Goal: Transaction & Acquisition: Purchase product/service

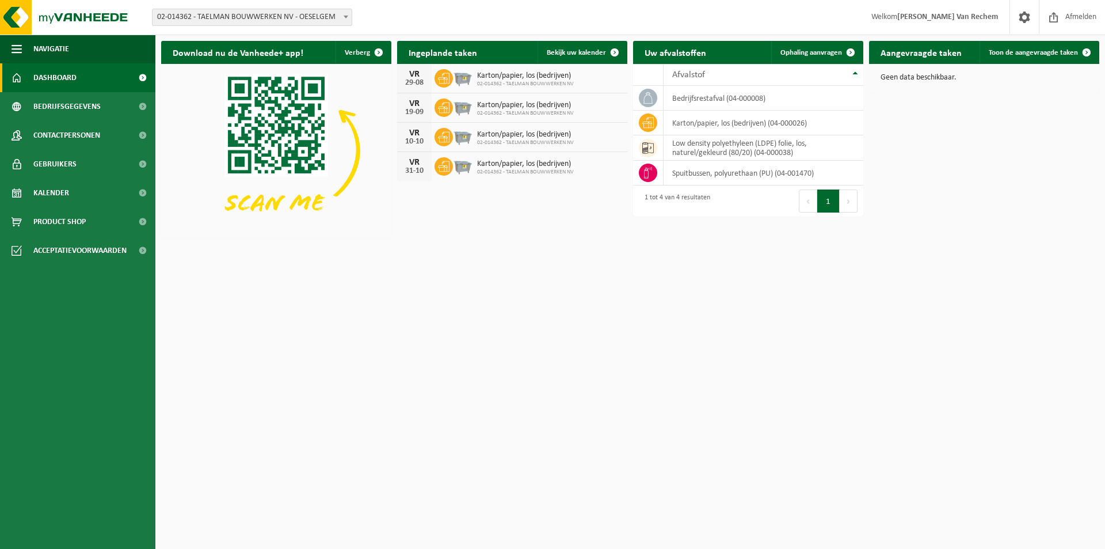
click at [952, 57] on h2 "Aangevraagde taken" at bounding box center [921, 52] width 104 height 22
click at [1001, 47] on link "Toon de aangevraagde taken" at bounding box center [1039, 52] width 119 height 23
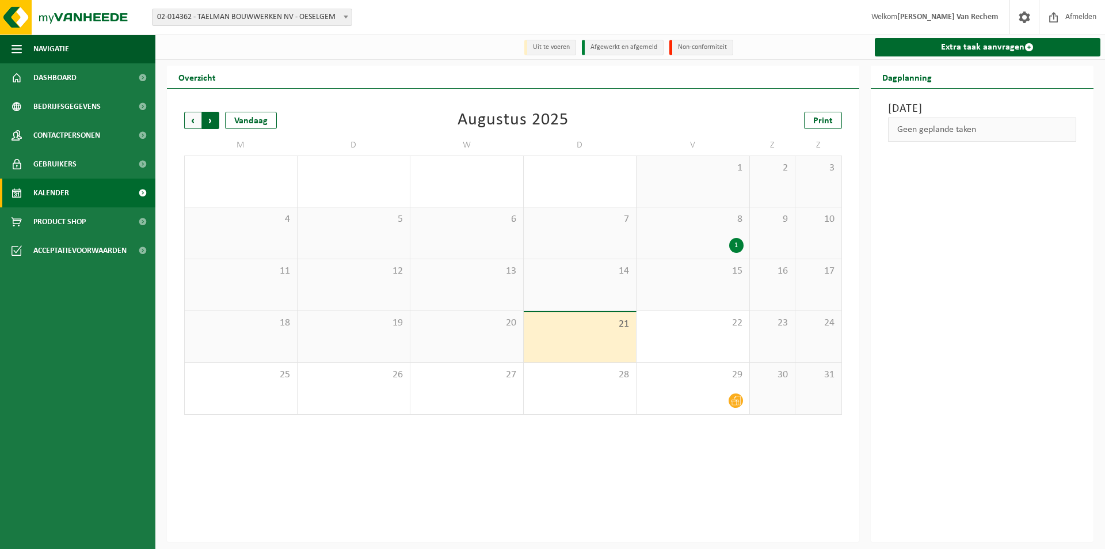
click at [193, 120] on span "Vorige" at bounding box center [192, 120] width 17 height 17
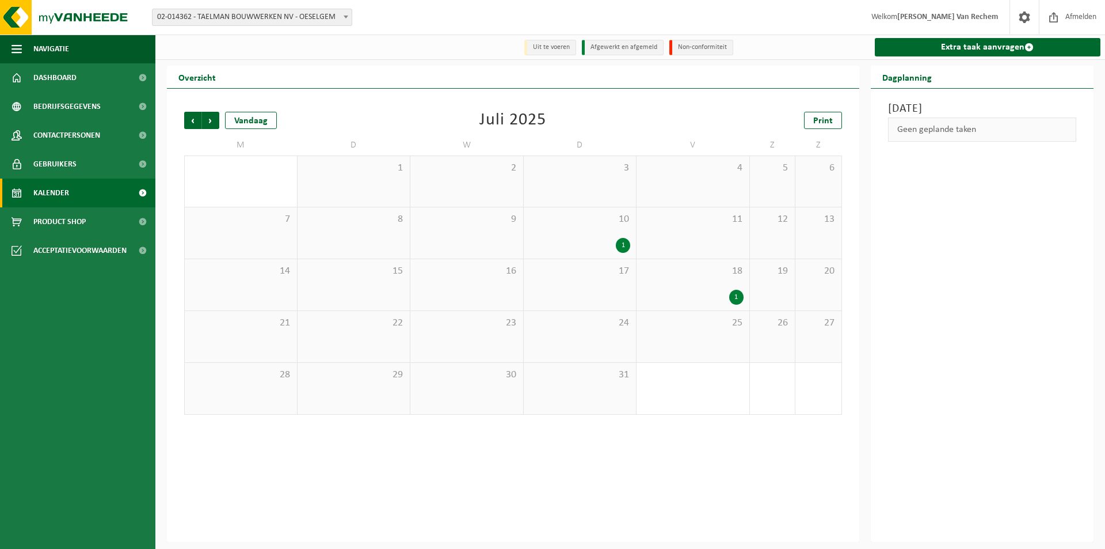
click at [706, 291] on div "1" at bounding box center [693, 297] width 101 height 15
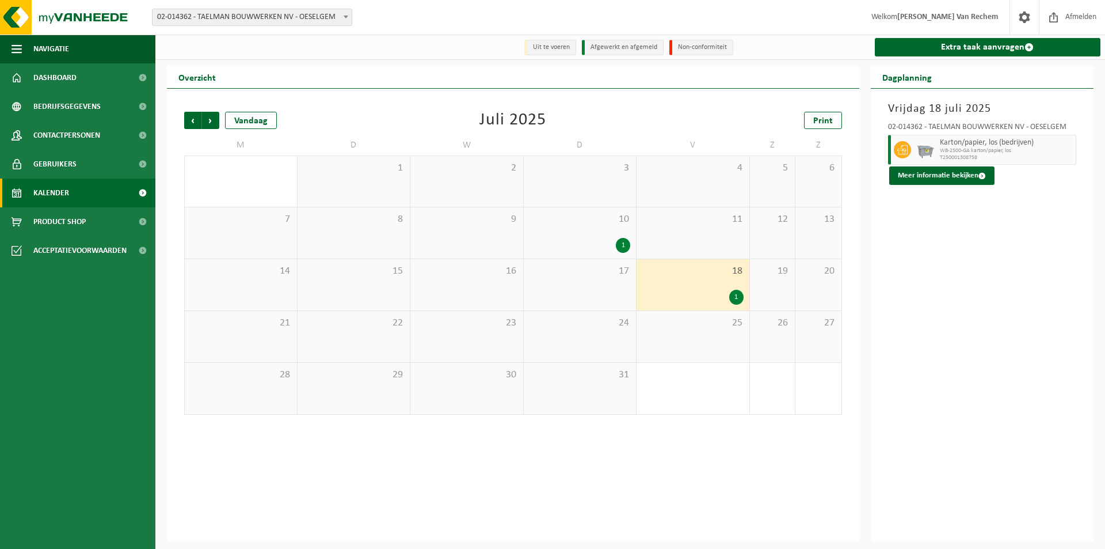
click at [579, 243] on div "1" at bounding box center [580, 245] width 101 height 15
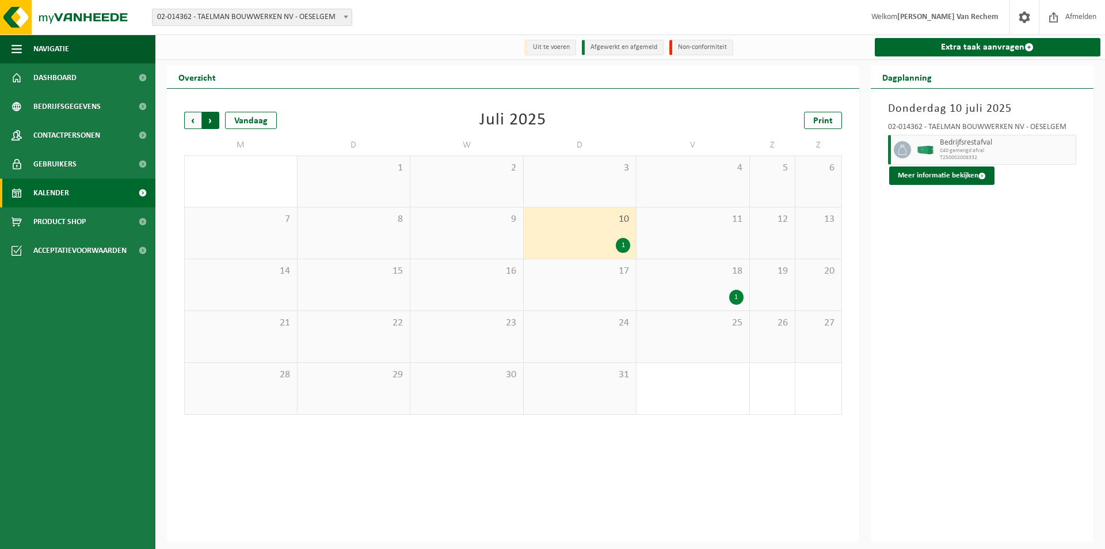
click at [191, 126] on span "Vorige" at bounding box center [192, 120] width 17 height 17
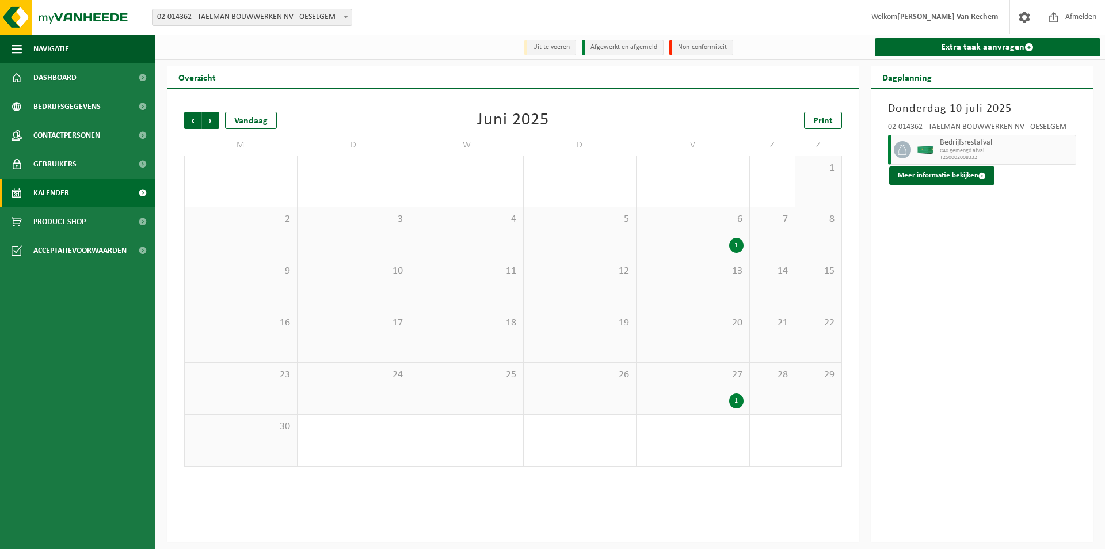
click at [692, 388] on div "27 1" at bounding box center [693, 388] width 113 height 51
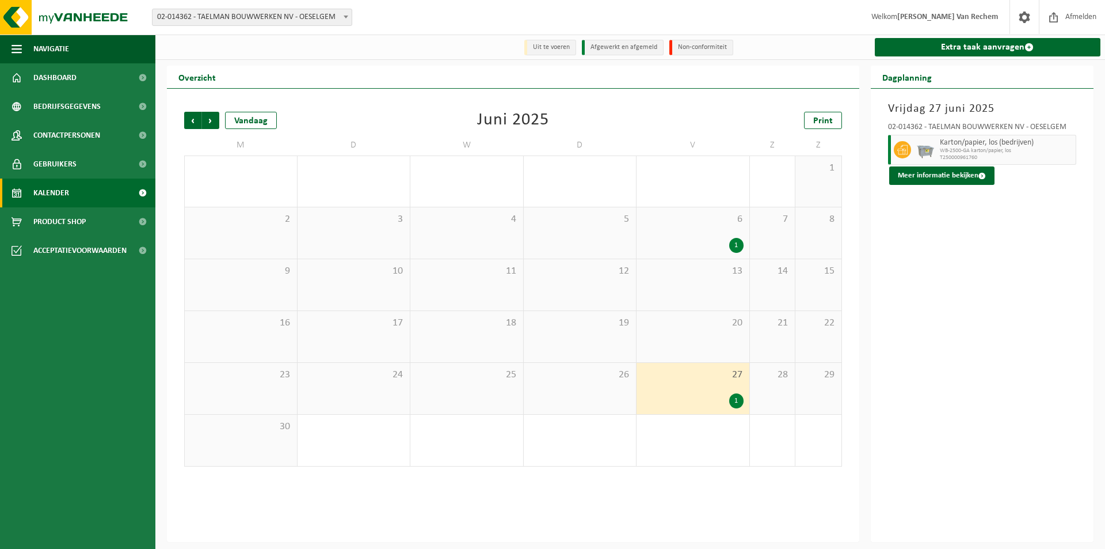
click at [700, 242] on div "1" at bounding box center [693, 245] width 101 height 15
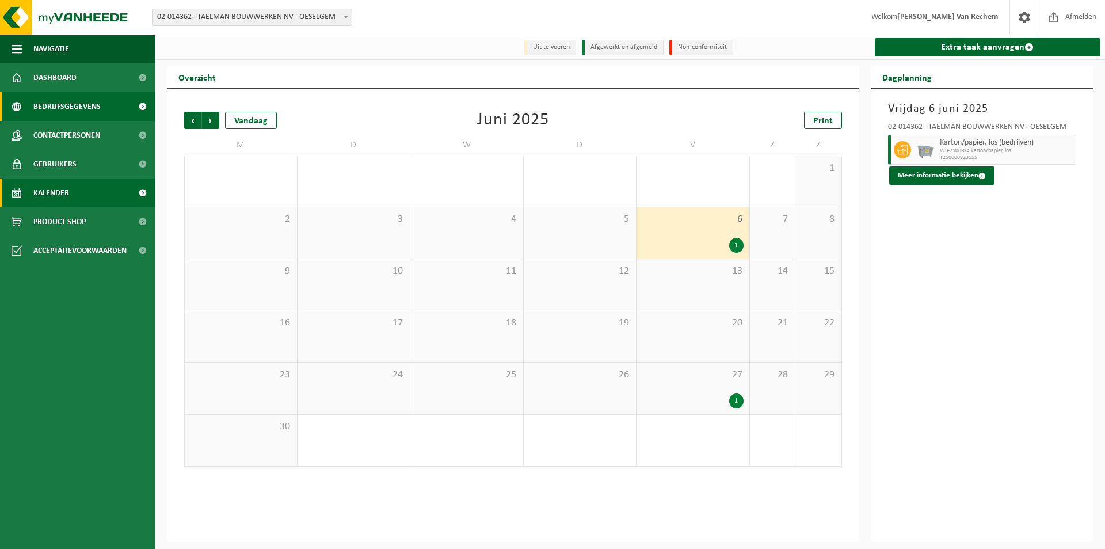
click at [101, 108] on link "Bedrijfsgegevens" at bounding box center [77, 106] width 155 height 29
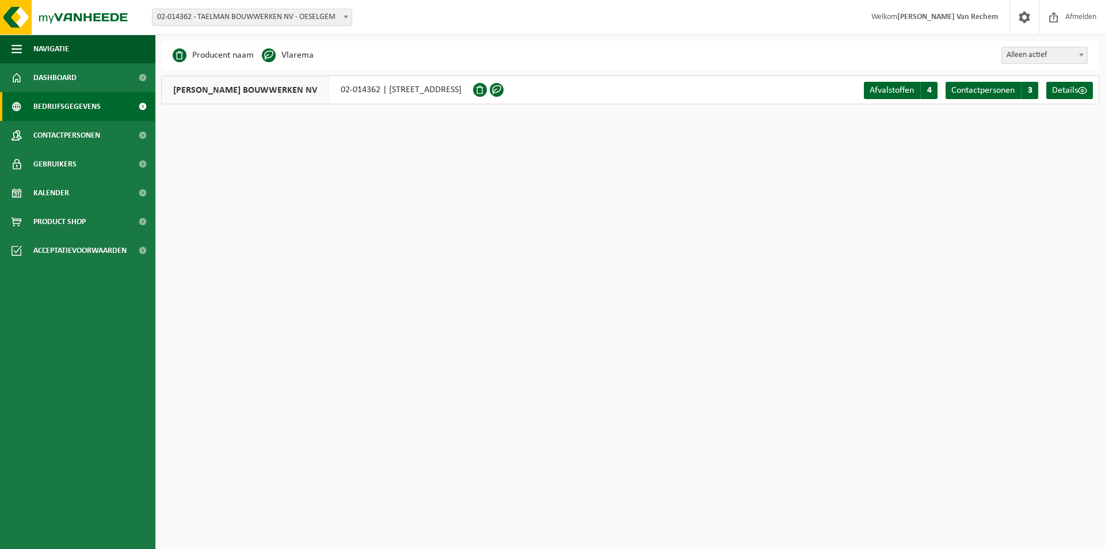
click at [1028, 201] on html "Vestiging: 02-014362 - TAELMAN BOUWWERKEN NV - OESELGEM 02-014362 - TAELMAN BOU…" at bounding box center [552, 274] width 1105 height 549
click at [131, 78] on span at bounding box center [143, 77] width 26 height 29
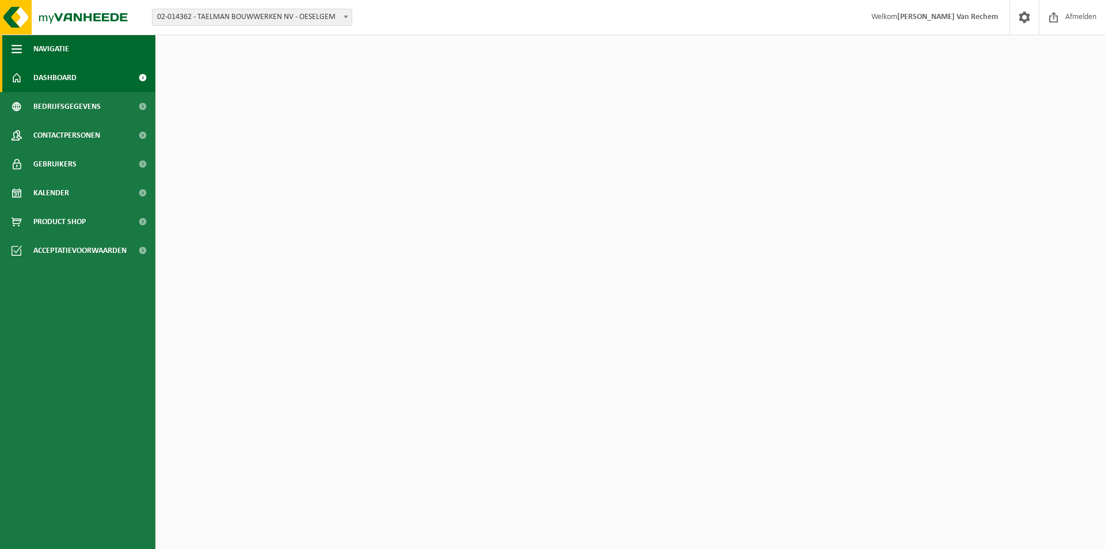
click at [9, 44] on button "Navigatie" at bounding box center [77, 49] width 155 height 29
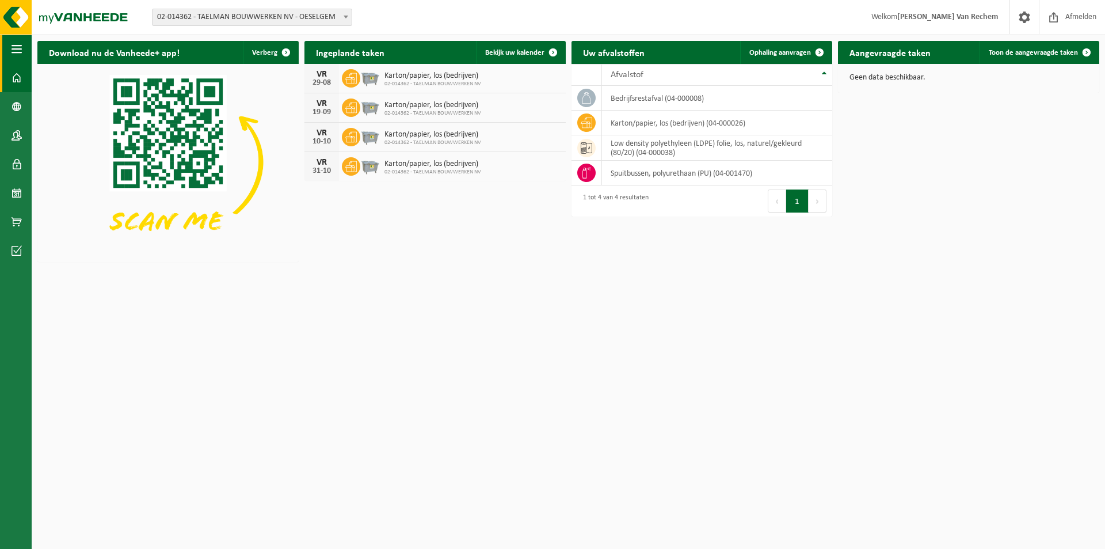
click at [13, 47] on span "button" at bounding box center [17, 49] width 10 height 29
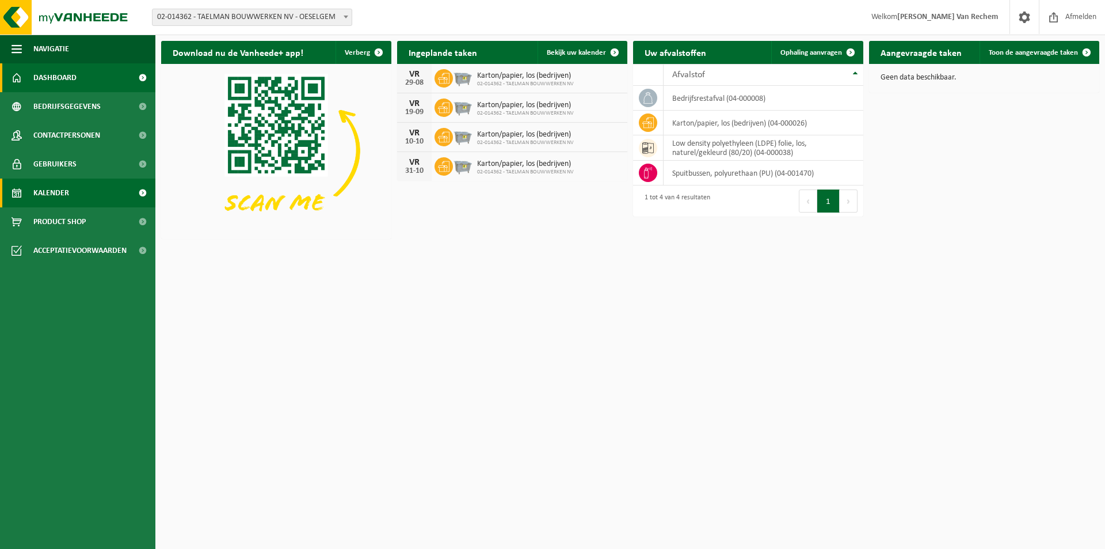
click at [73, 193] on link "Kalender" at bounding box center [77, 192] width 155 height 29
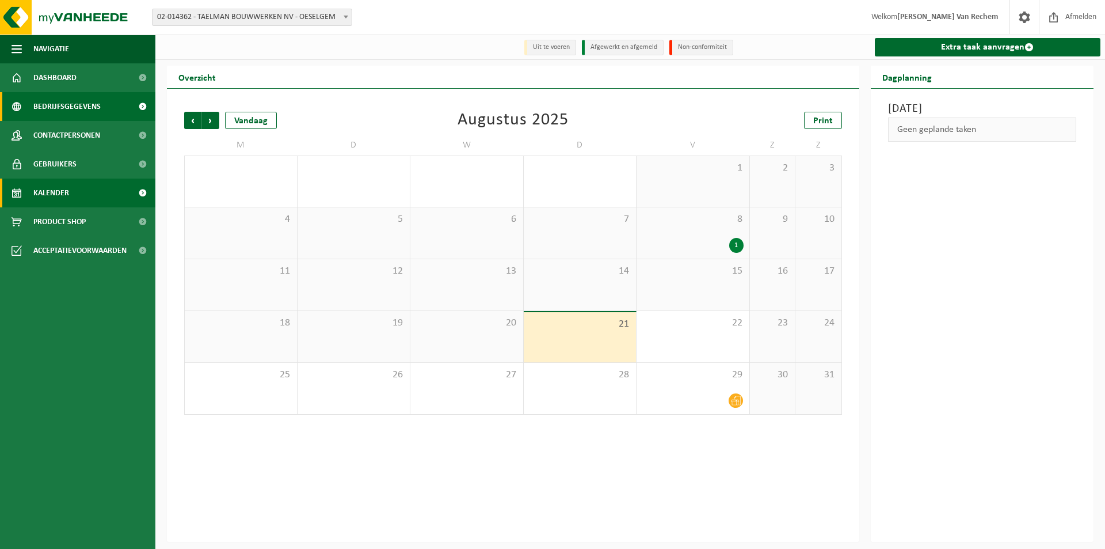
click at [92, 108] on span "Bedrijfsgegevens" at bounding box center [66, 106] width 67 height 29
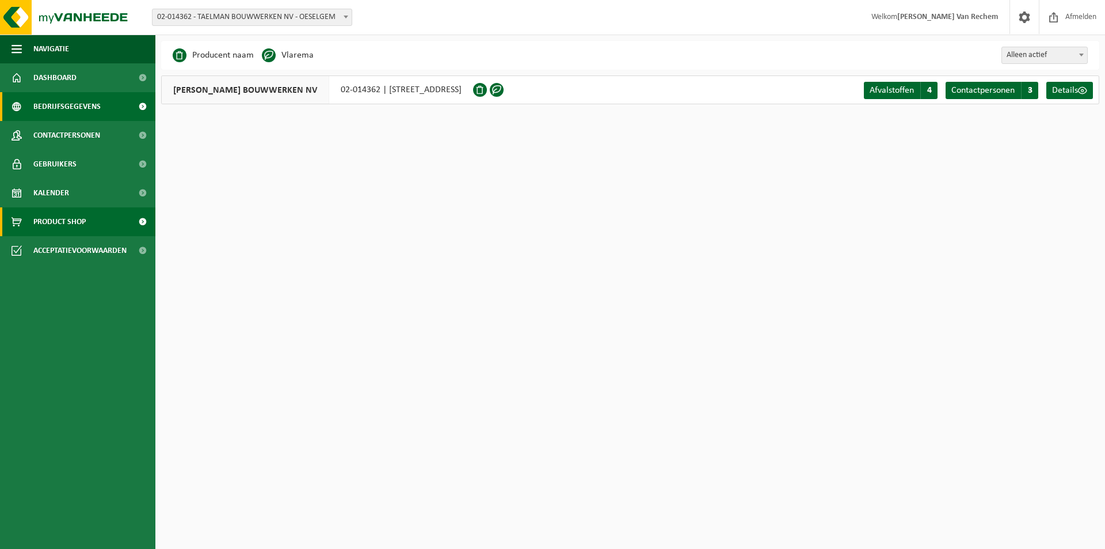
click at [69, 215] on span "Product Shop" at bounding box center [59, 221] width 52 height 29
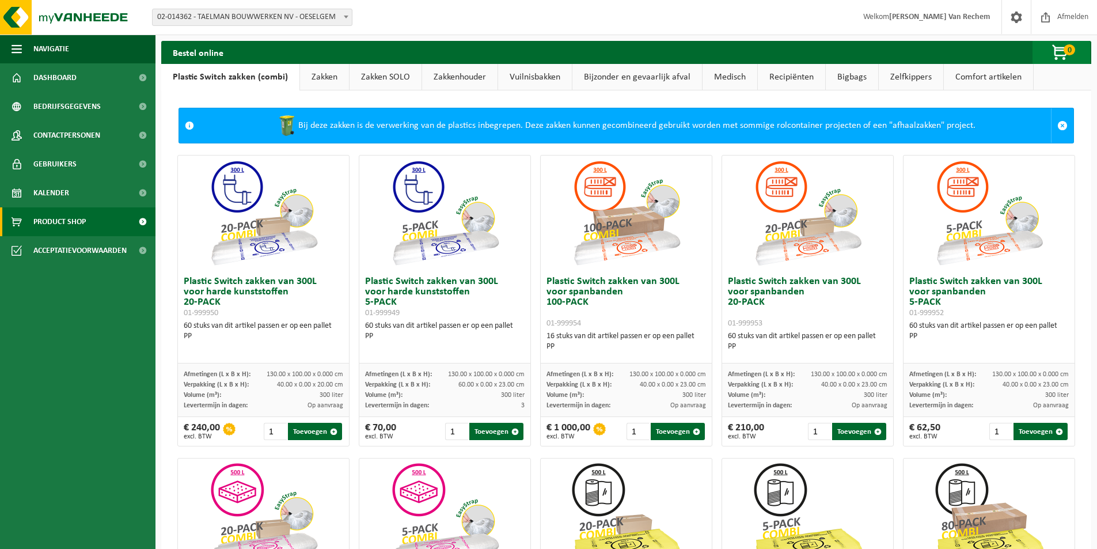
click at [1061, 56] on span "button" at bounding box center [1061, 52] width 58 height 23
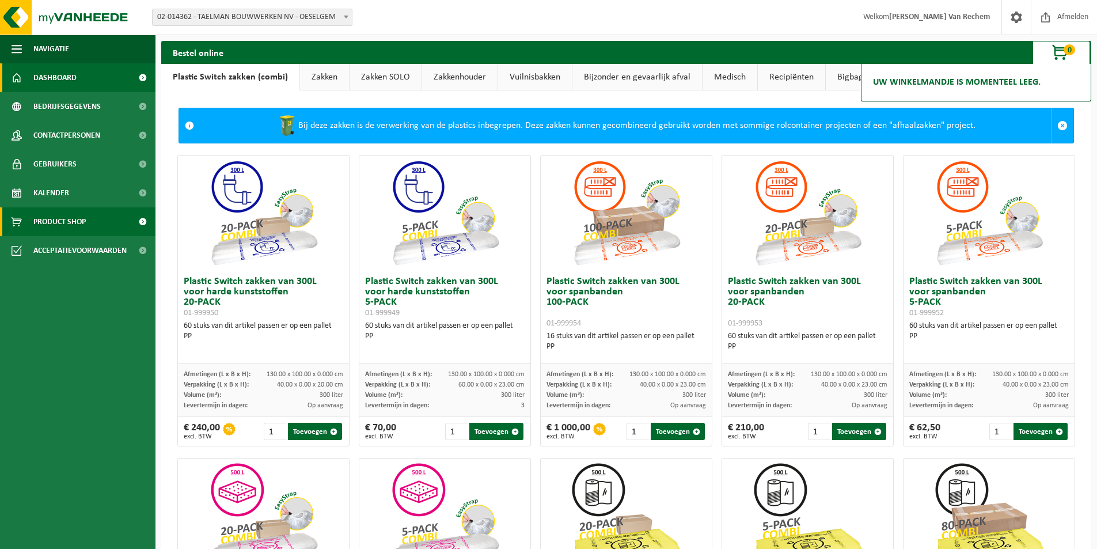
click at [58, 75] on span "Dashboard" at bounding box center [54, 77] width 43 height 29
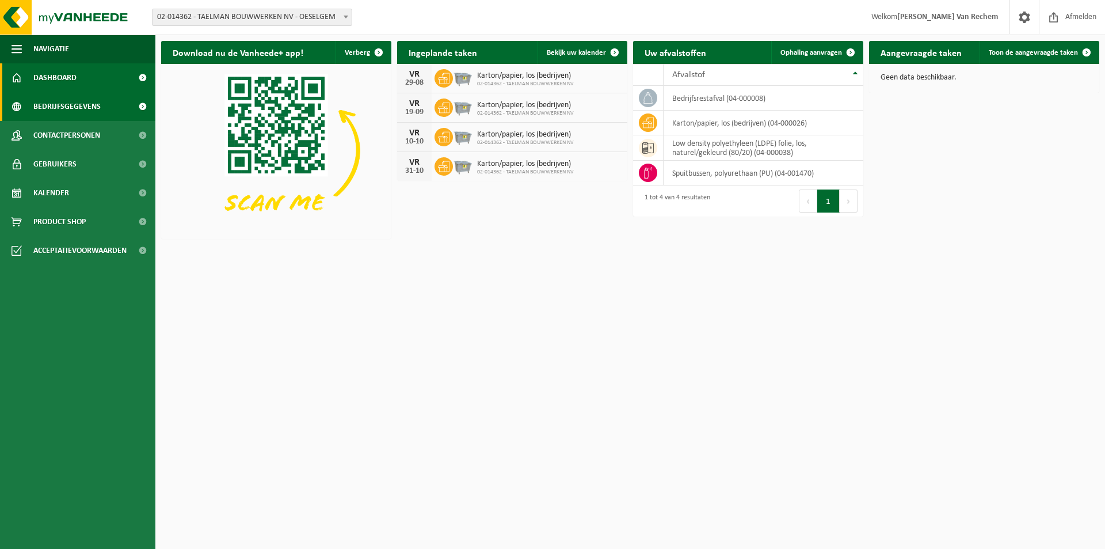
click at [51, 107] on span "Bedrijfsgegevens" at bounding box center [66, 106] width 67 height 29
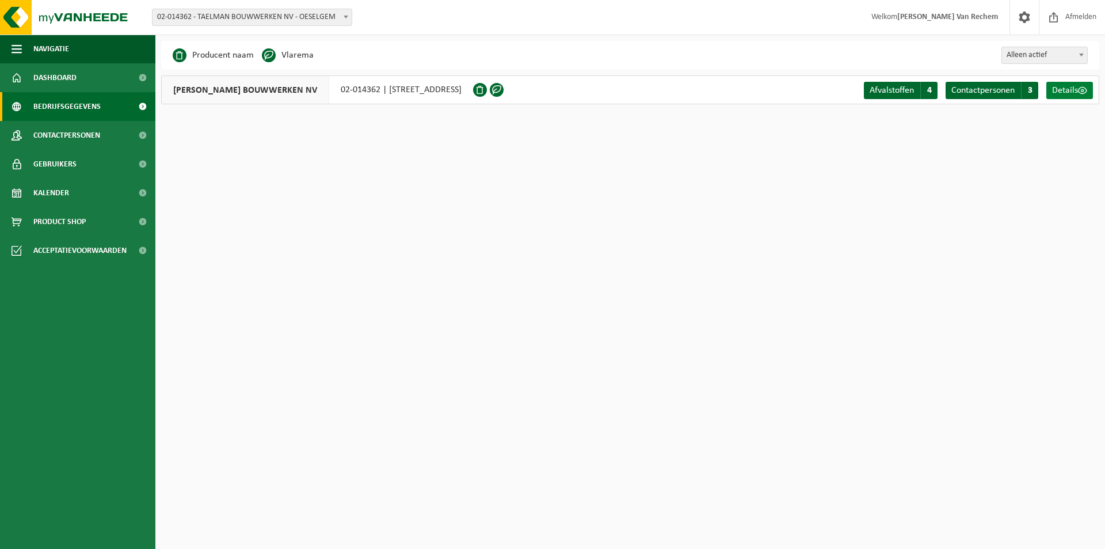
click at [1067, 90] on span "Details" at bounding box center [1066, 90] width 26 height 9
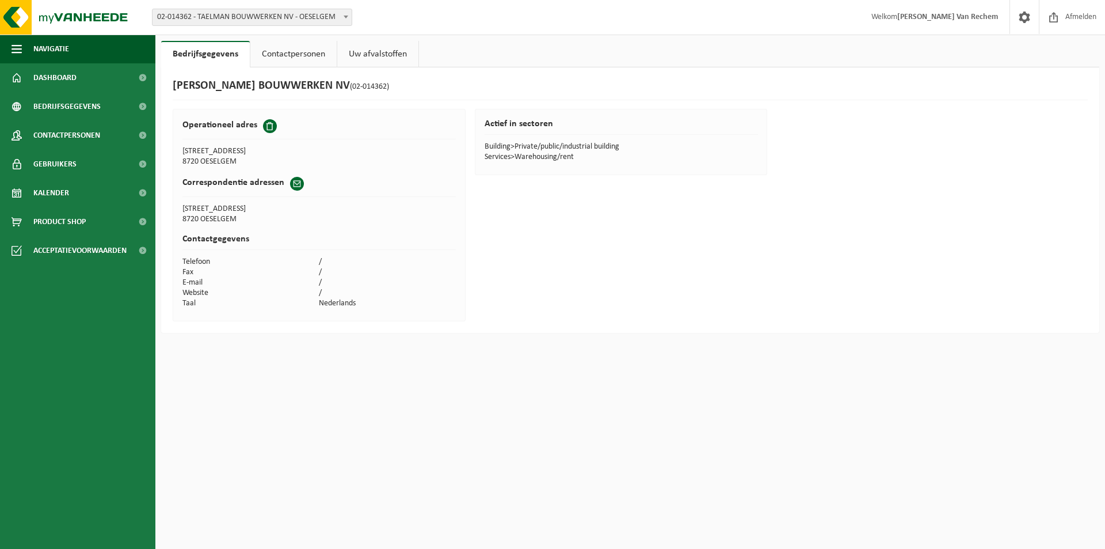
click at [370, 58] on link "Uw afvalstoffen" at bounding box center [377, 54] width 81 height 26
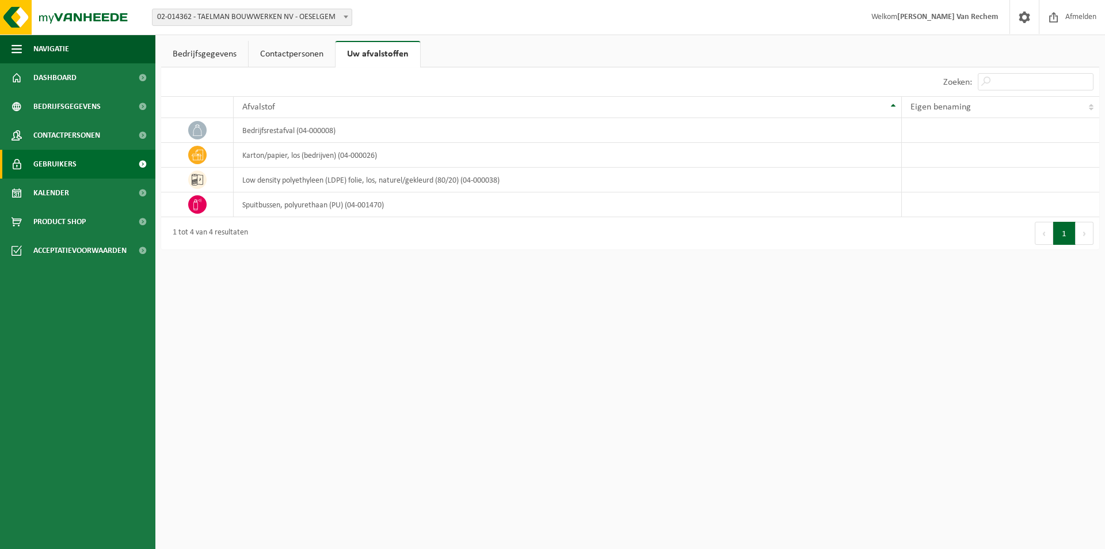
click at [65, 164] on span "Gebruikers" at bounding box center [54, 164] width 43 height 29
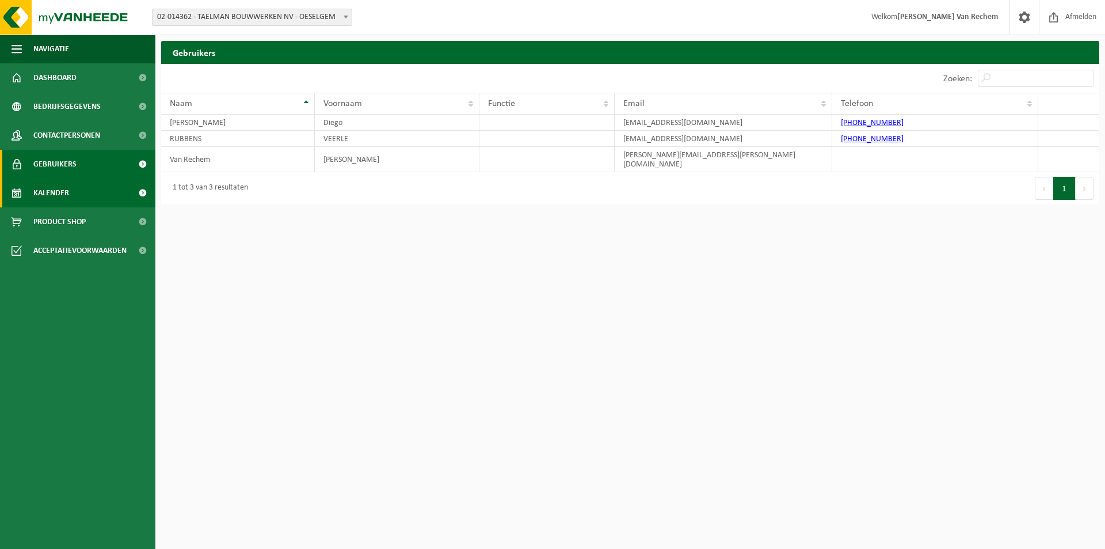
click at [71, 193] on link "Kalender" at bounding box center [77, 192] width 155 height 29
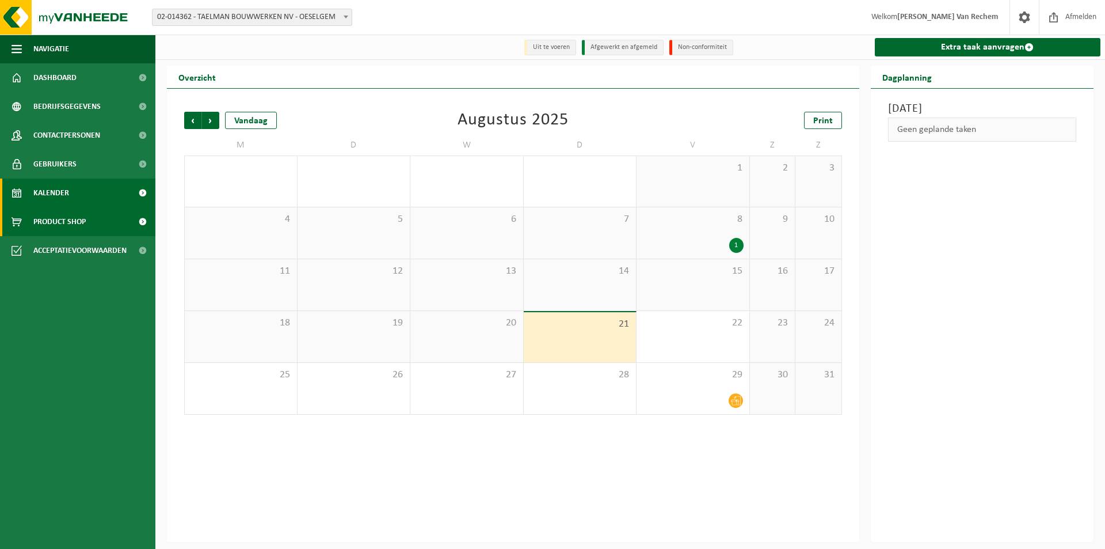
click at [79, 225] on span "Product Shop" at bounding box center [59, 221] width 52 height 29
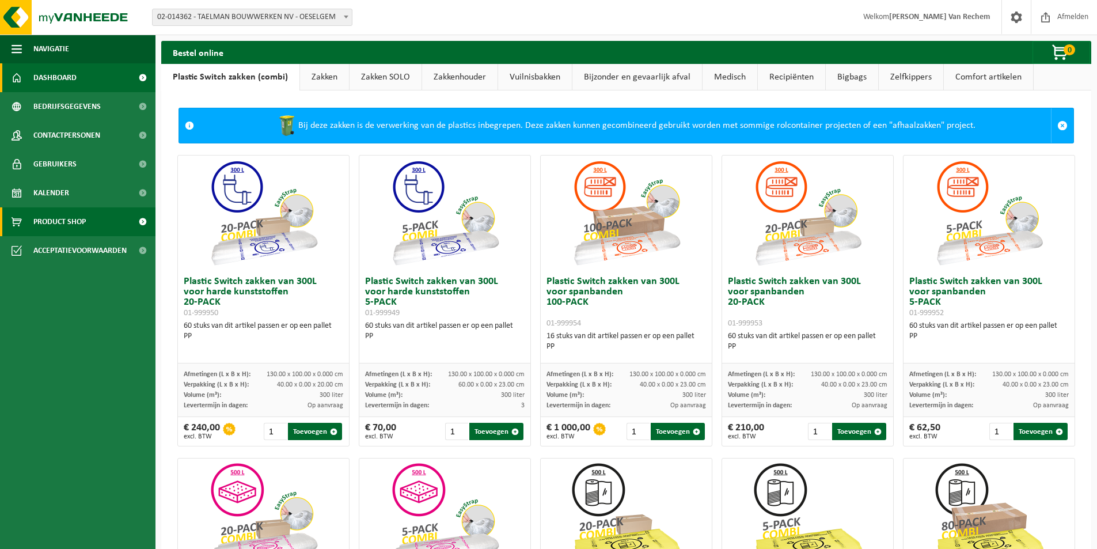
click at [55, 75] on span "Dashboard" at bounding box center [54, 77] width 43 height 29
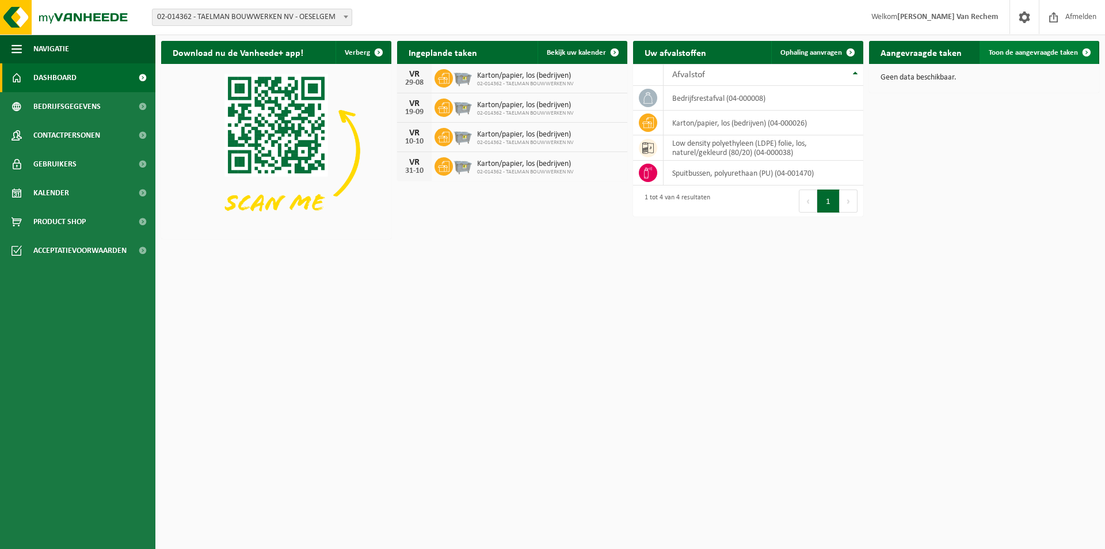
click at [1035, 49] on span "Toon de aangevraagde taken" at bounding box center [1033, 52] width 89 height 7
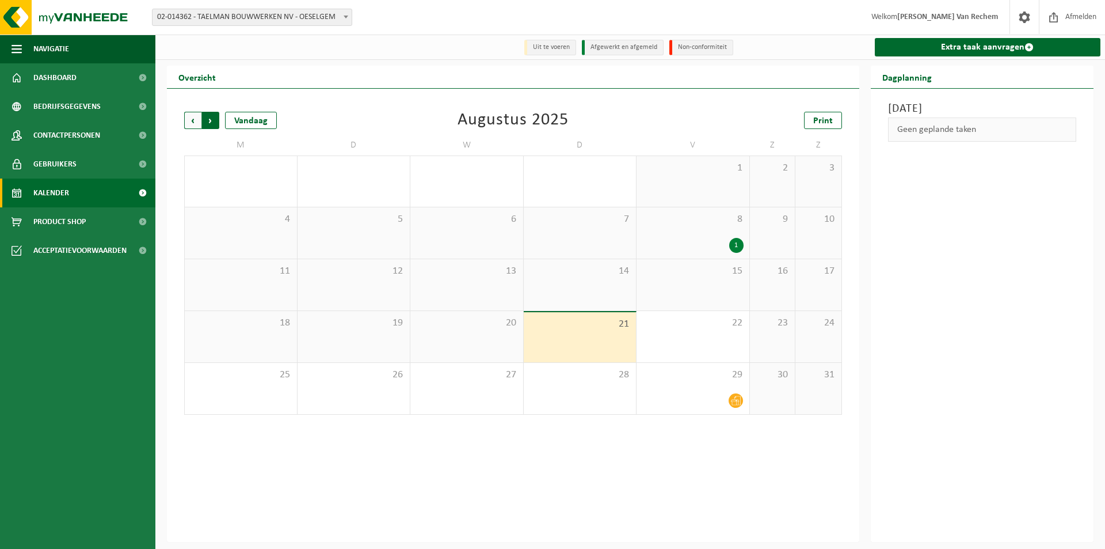
click at [191, 120] on span "Vorige" at bounding box center [192, 120] width 17 height 17
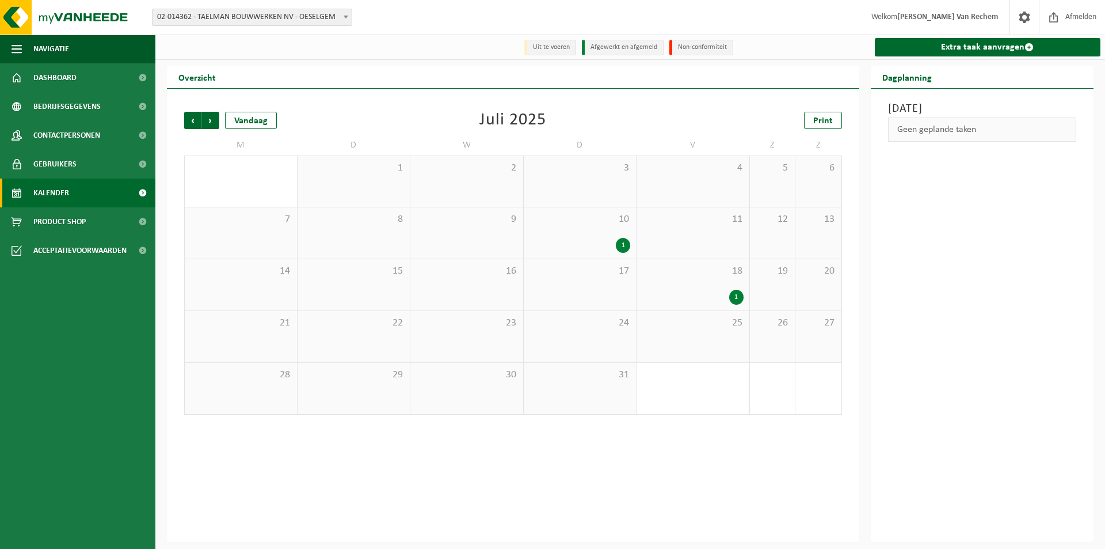
click at [191, 120] on span "Vorige" at bounding box center [192, 120] width 17 height 17
click at [707, 220] on span "6" at bounding box center [693, 219] width 101 height 13
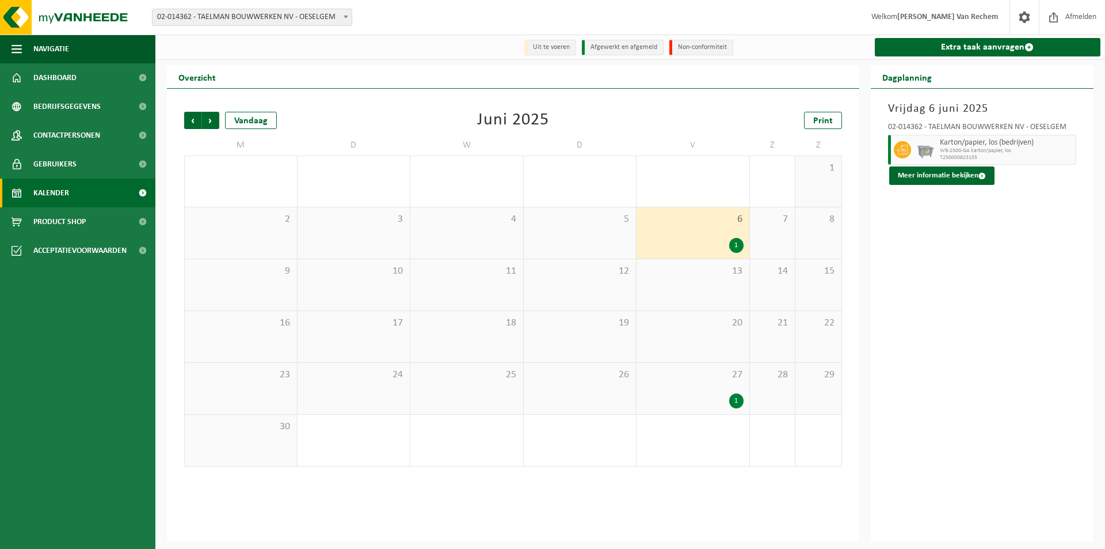
click at [704, 373] on span "27" at bounding box center [693, 374] width 101 height 13
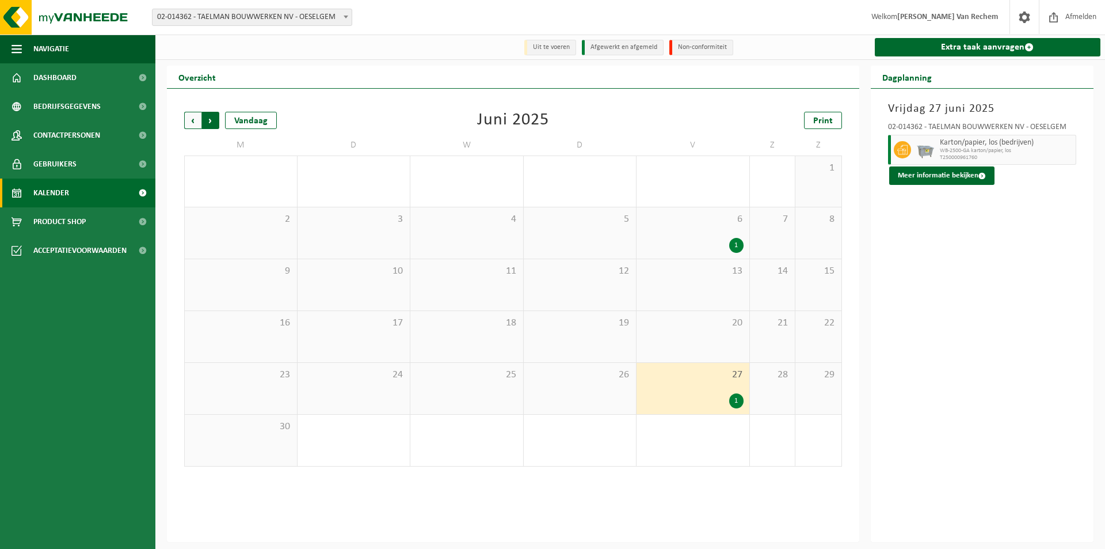
click at [199, 120] on span "Vorige" at bounding box center [192, 120] width 17 height 17
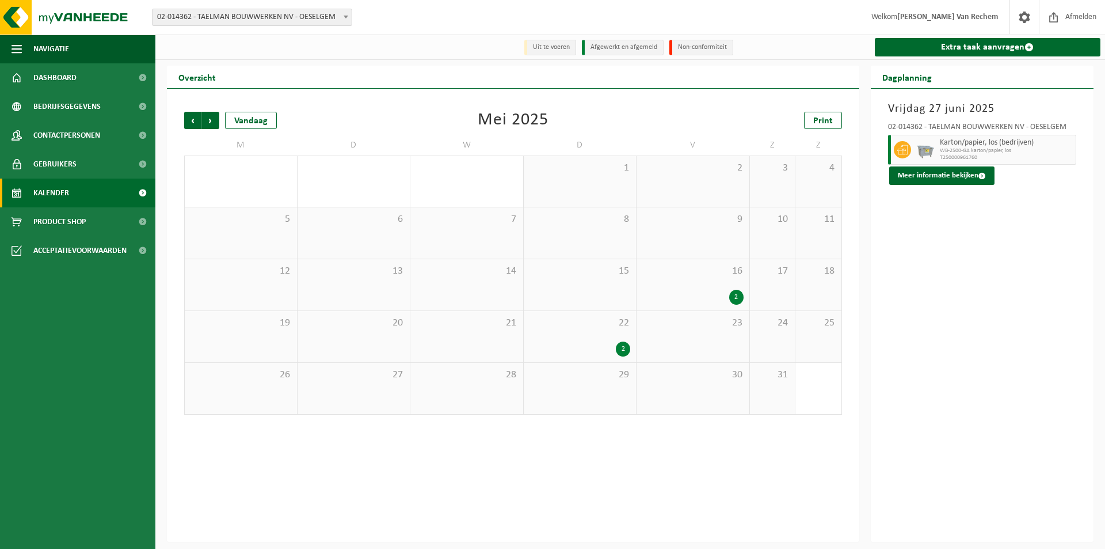
click at [672, 289] on div "16 2" at bounding box center [693, 284] width 113 height 51
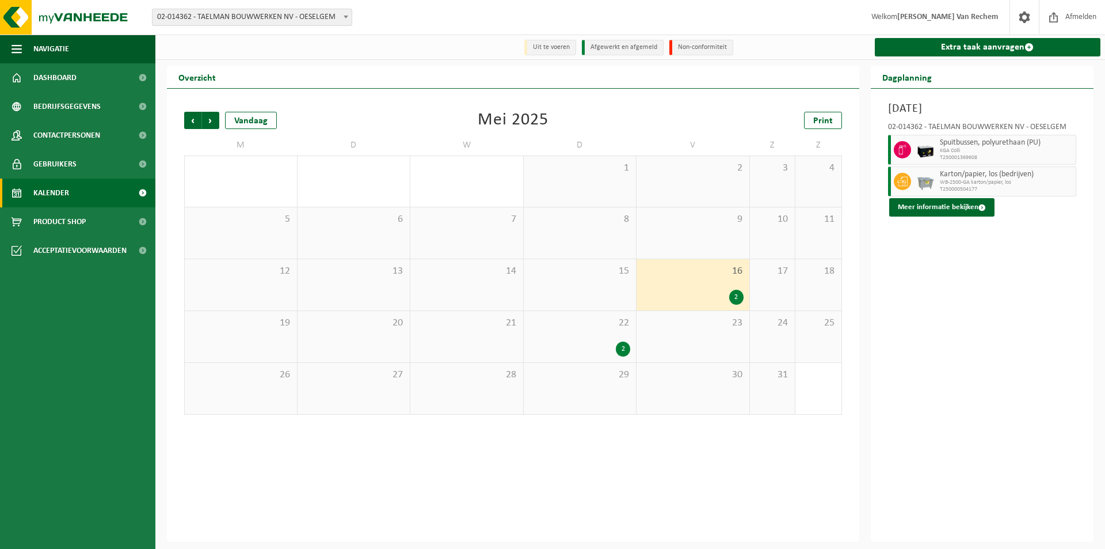
click at [584, 341] on div "22 2" at bounding box center [580, 336] width 113 height 51
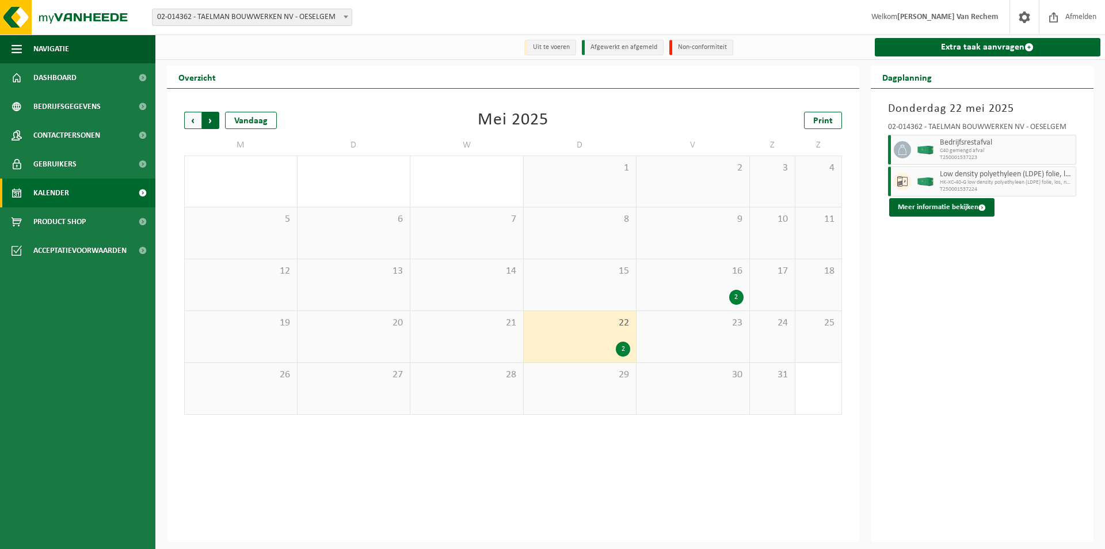
click at [193, 125] on span "Vorige" at bounding box center [192, 120] width 17 height 17
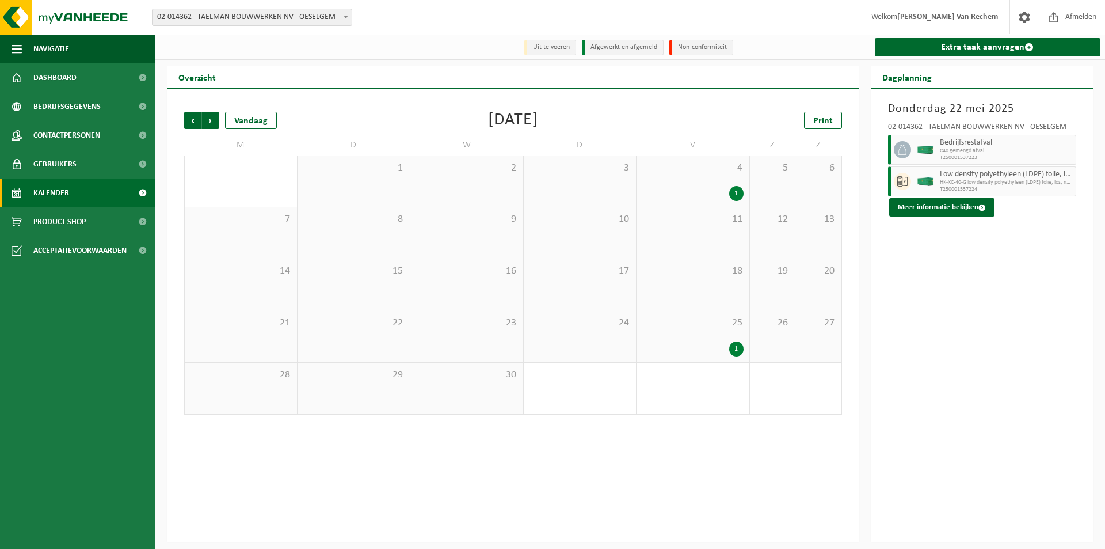
click at [656, 329] on span "25" at bounding box center [693, 323] width 101 height 13
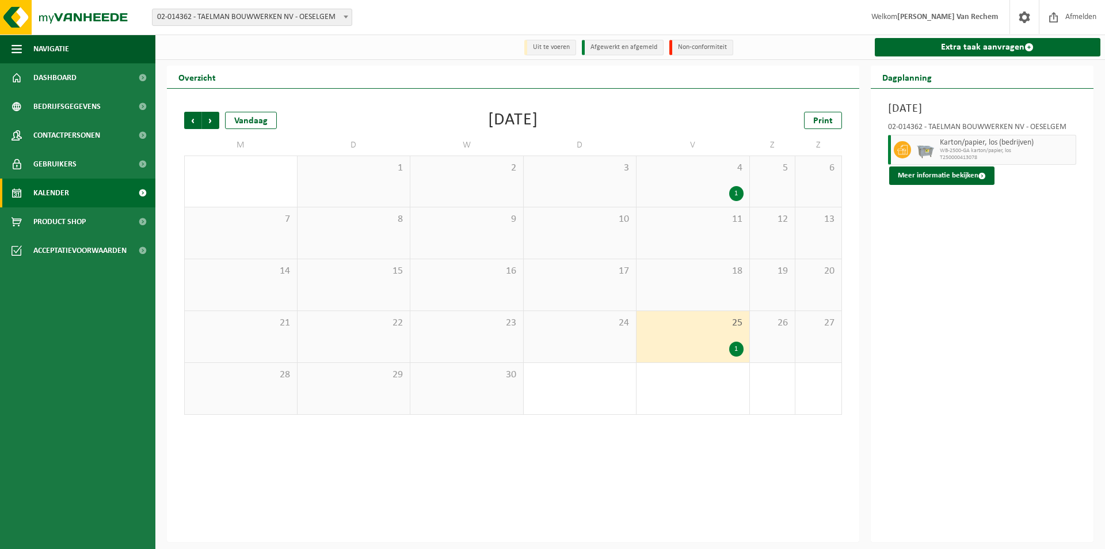
click at [687, 191] on div "1" at bounding box center [693, 193] width 101 height 15
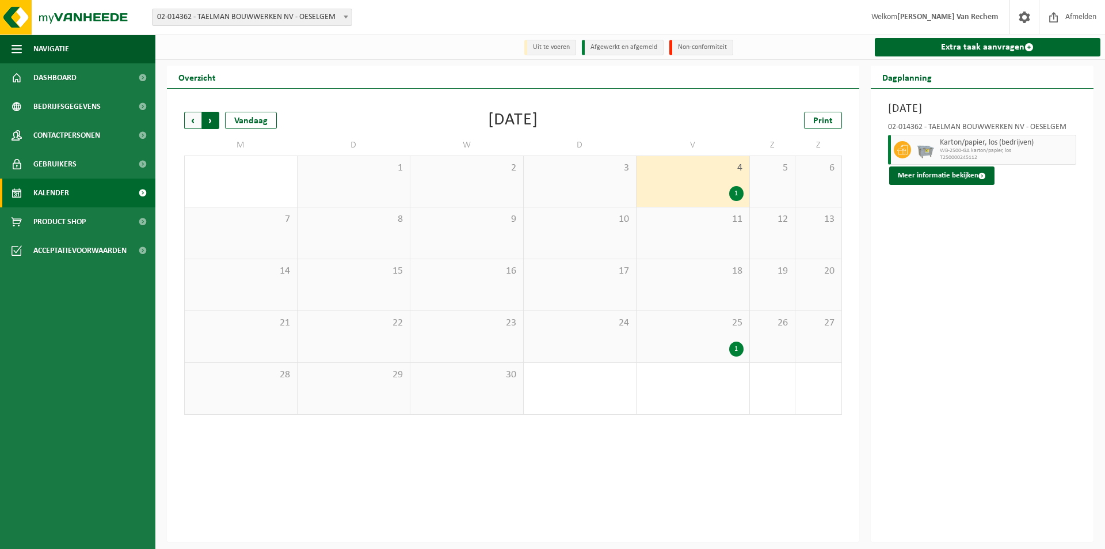
click at [189, 121] on span "Vorige" at bounding box center [192, 120] width 17 height 17
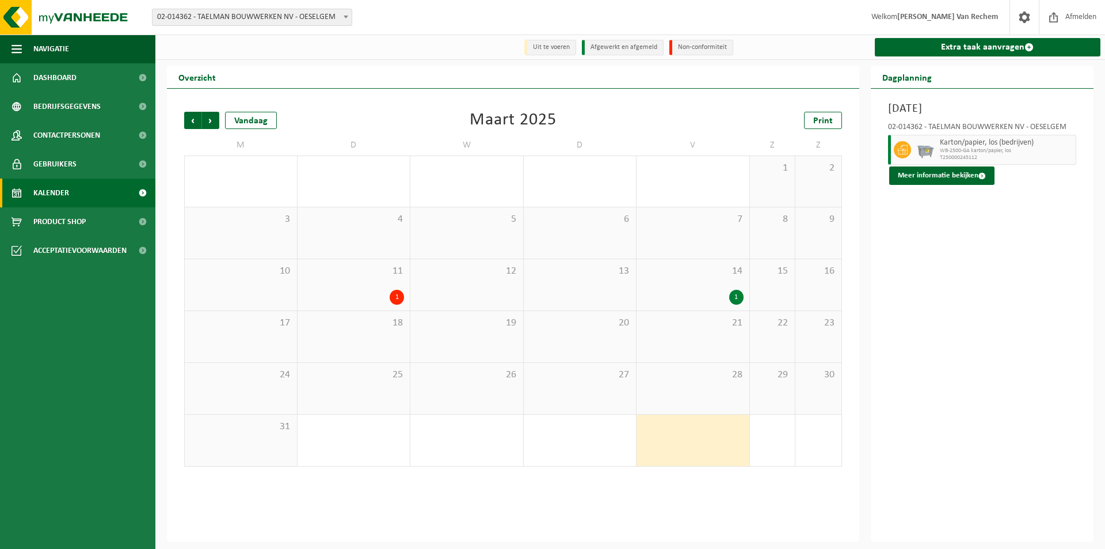
click at [356, 282] on div "11 1" at bounding box center [354, 284] width 113 height 51
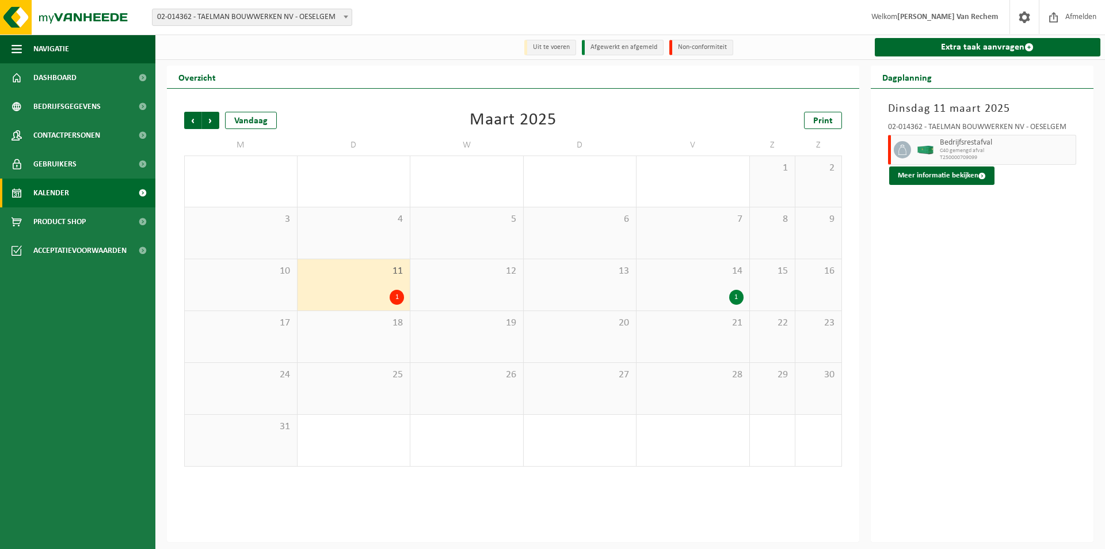
click at [719, 282] on div "14 1" at bounding box center [693, 284] width 113 height 51
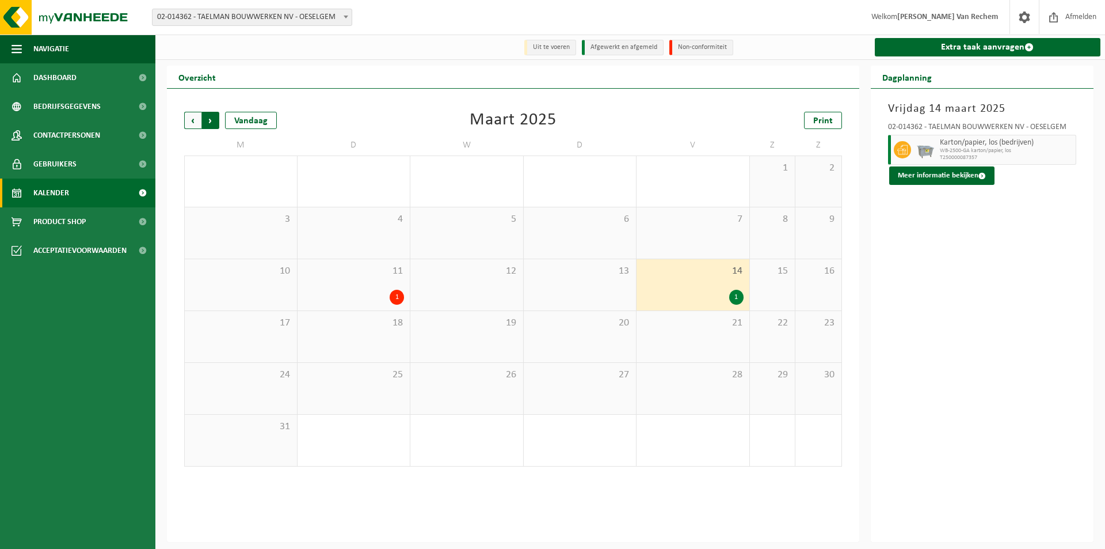
click at [191, 120] on span "Vorige" at bounding box center [192, 120] width 17 height 17
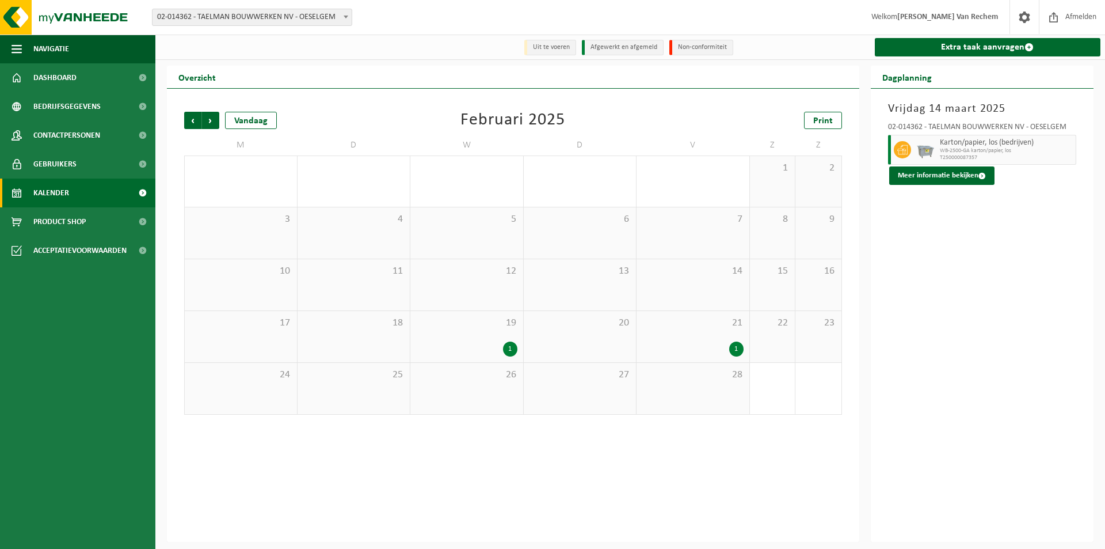
click at [670, 354] on div "1" at bounding box center [693, 348] width 101 height 15
click at [460, 339] on div "19 1" at bounding box center [467, 336] width 113 height 51
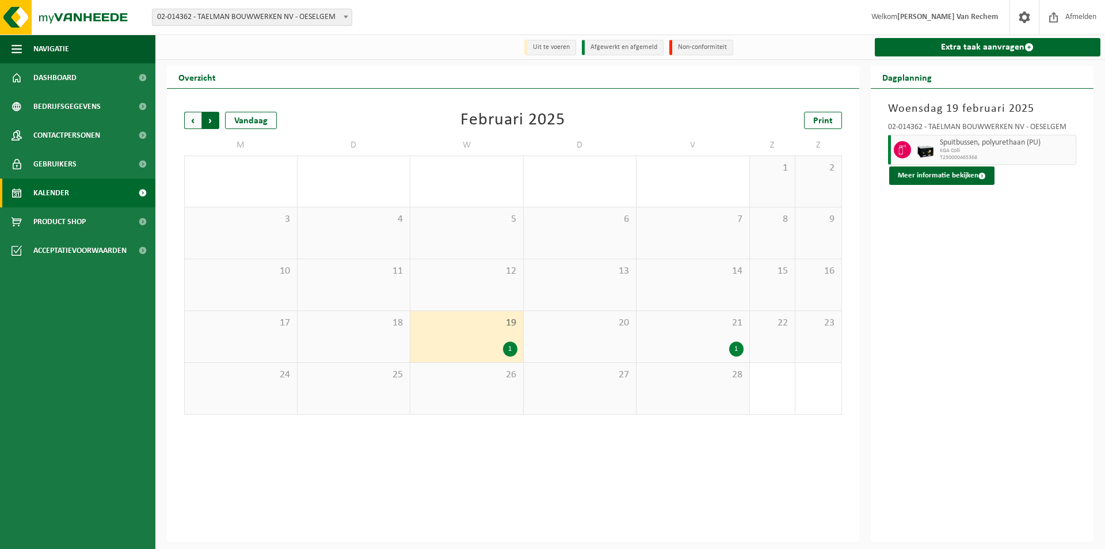
click at [188, 123] on span "Vorige" at bounding box center [192, 120] width 17 height 17
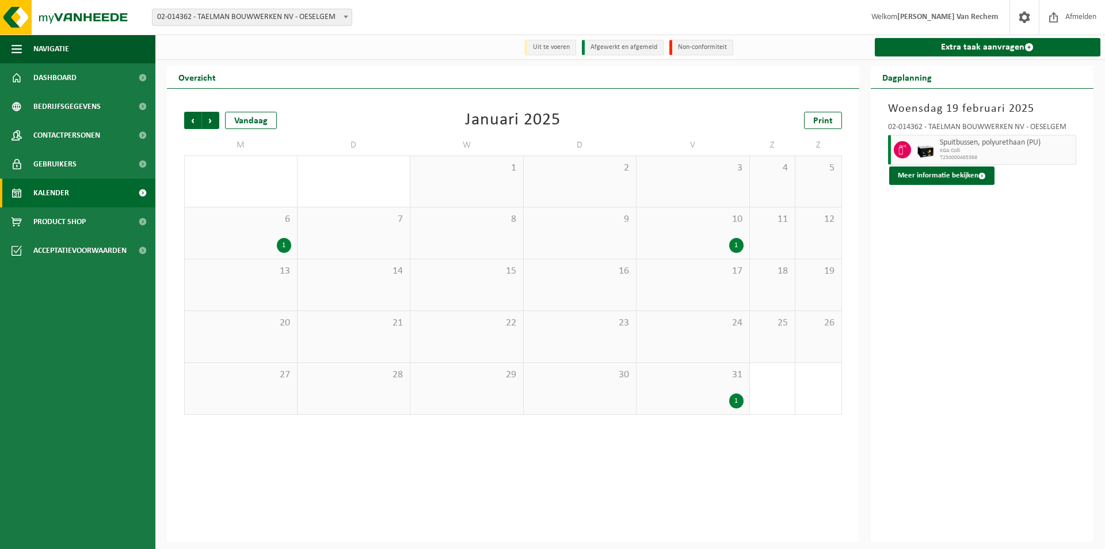
click at [706, 392] on div "31 1" at bounding box center [693, 388] width 113 height 51
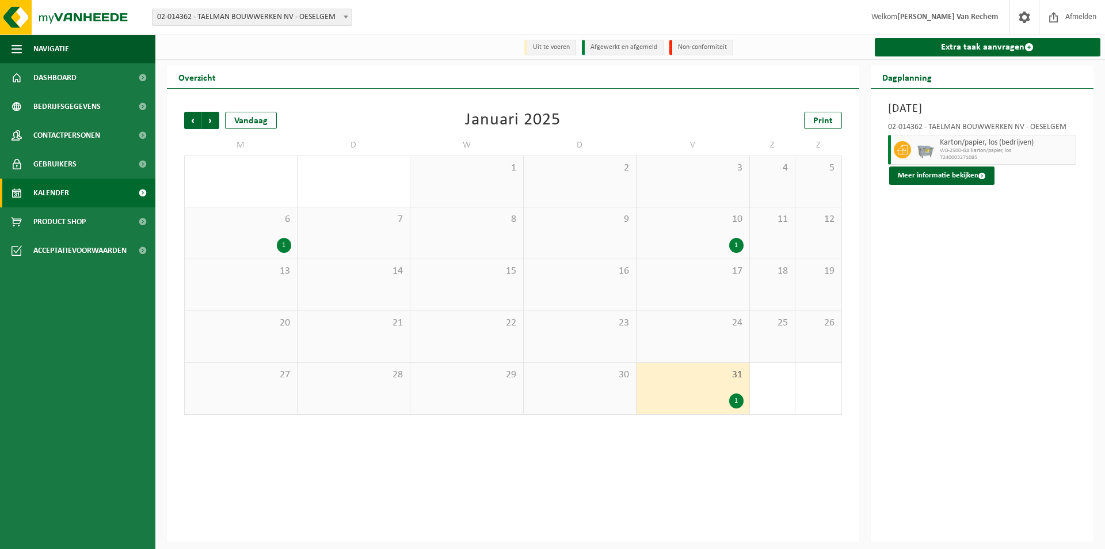
click at [700, 235] on div "10 1" at bounding box center [693, 232] width 113 height 51
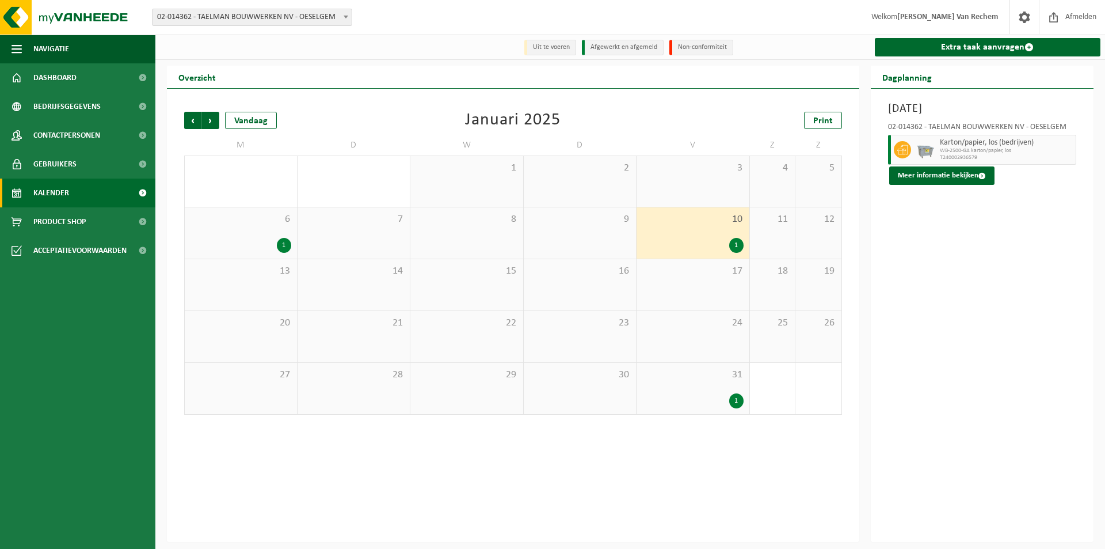
click at [227, 234] on div "6 1" at bounding box center [241, 232] width 112 height 51
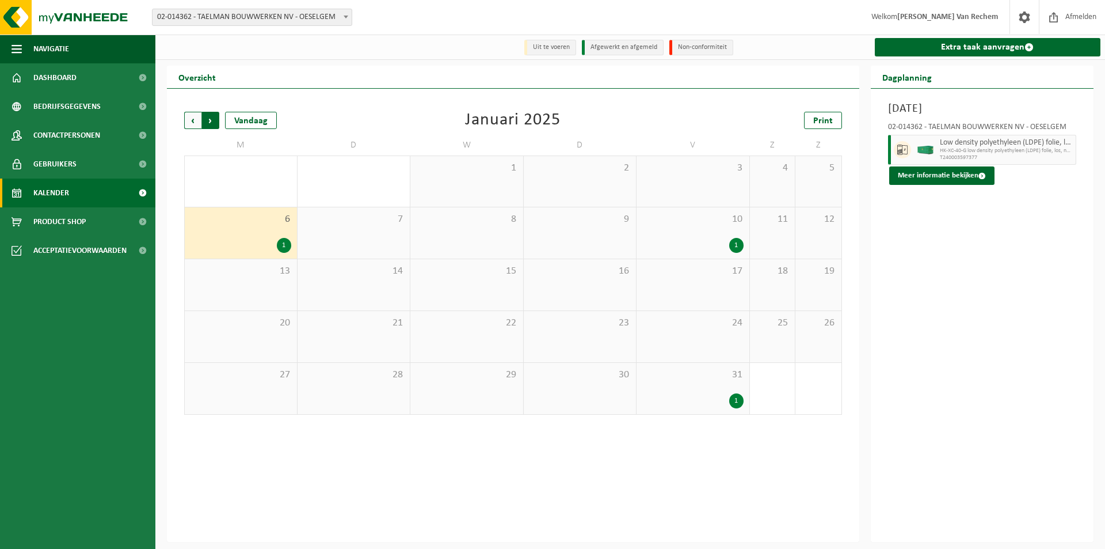
click at [193, 127] on span "Vorige" at bounding box center [192, 120] width 17 height 17
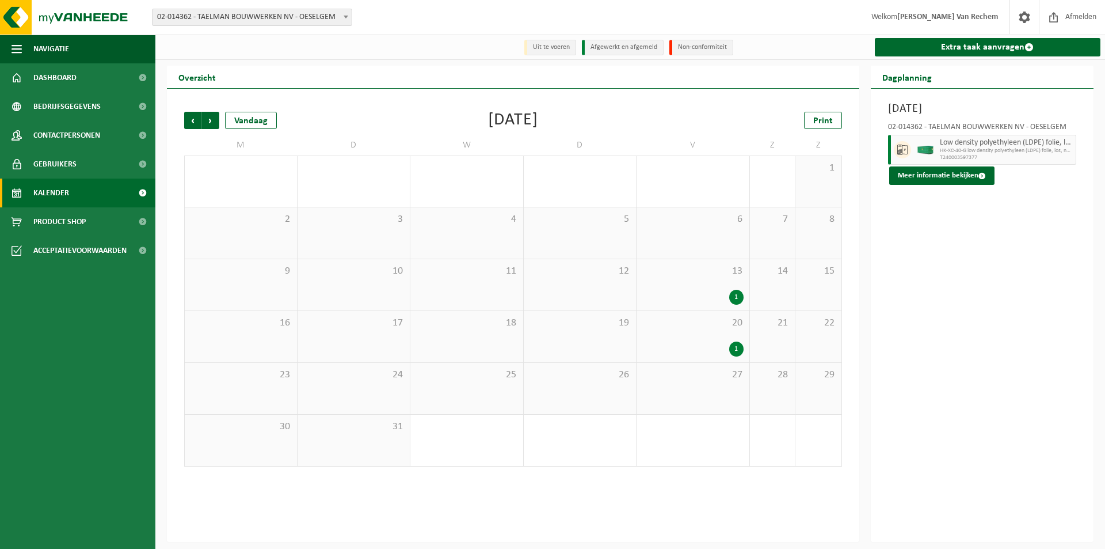
click at [675, 335] on div "20 1" at bounding box center [693, 336] width 113 height 51
click at [680, 292] on div "1" at bounding box center [693, 297] width 101 height 15
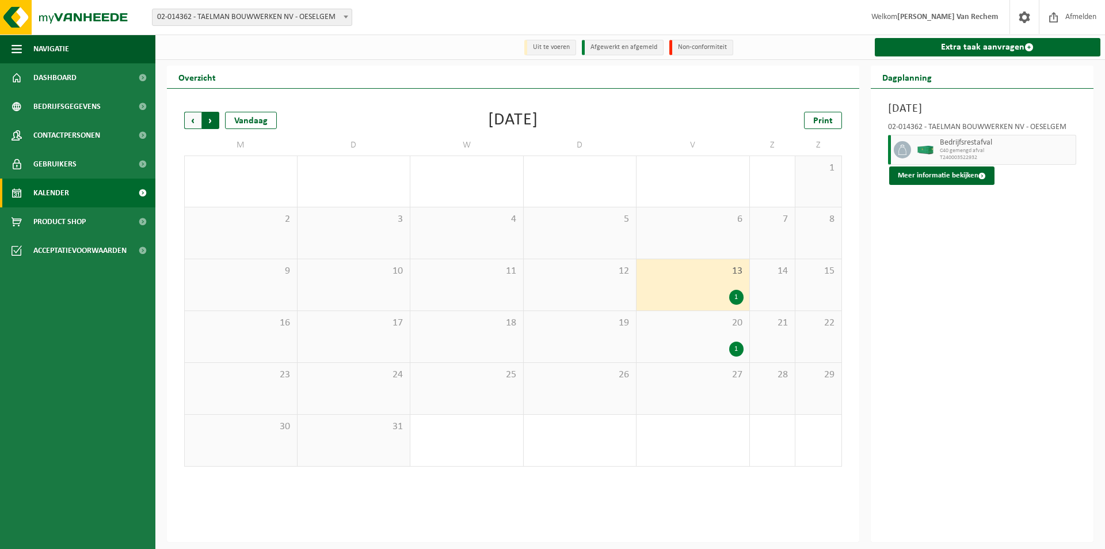
click at [189, 122] on span "Vorige" at bounding box center [192, 120] width 17 height 17
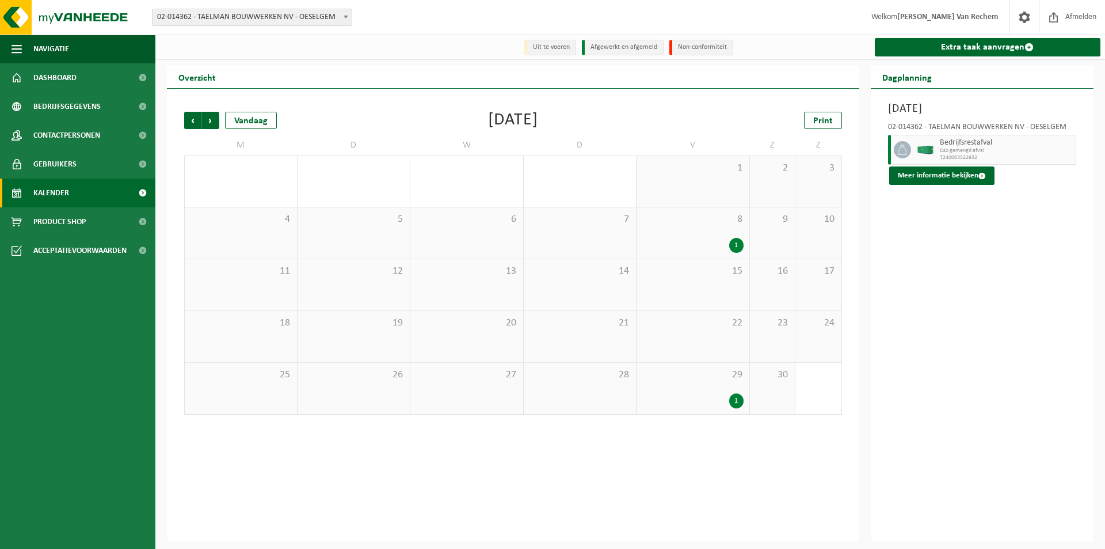
click at [688, 381] on span "29" at bounding box center [693, 374] width 101 height 13
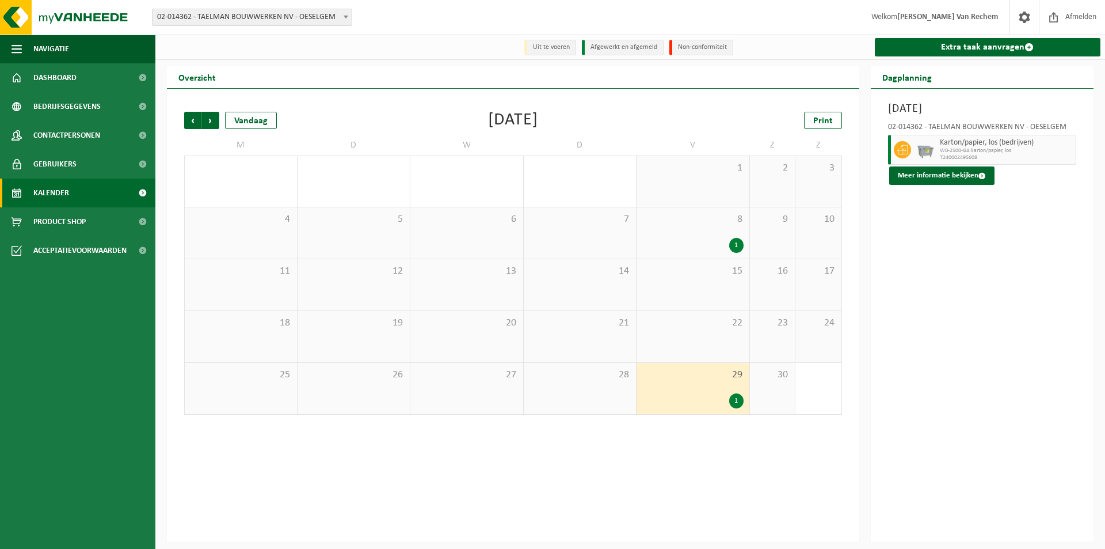
click at [704, 230] on div "8 1" at bounding box center [693, 232] width 113 height 51
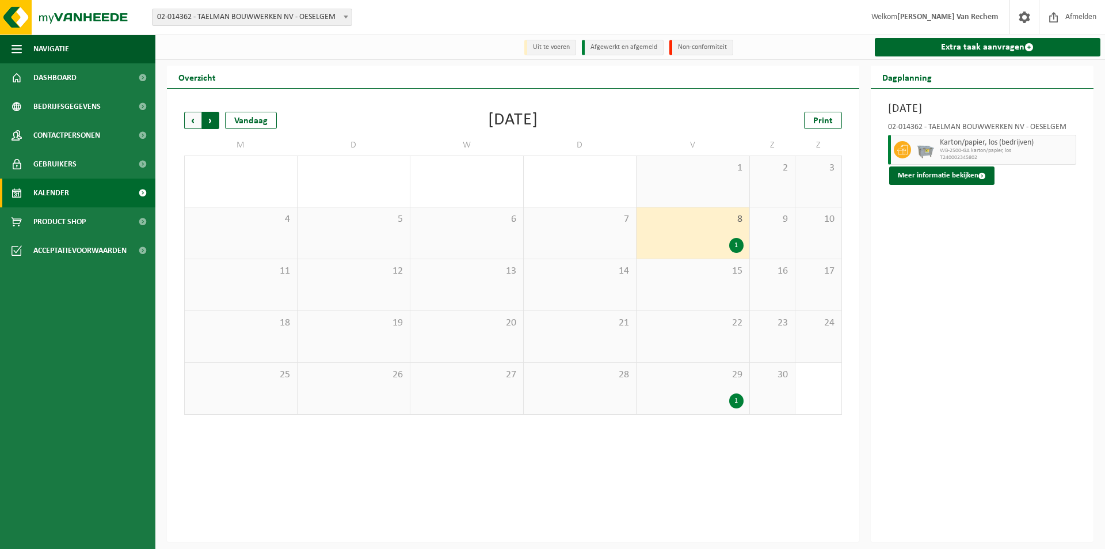
click at [188, 121] on span "Vorige" at bounding box center [192, 120] width 17 height 17
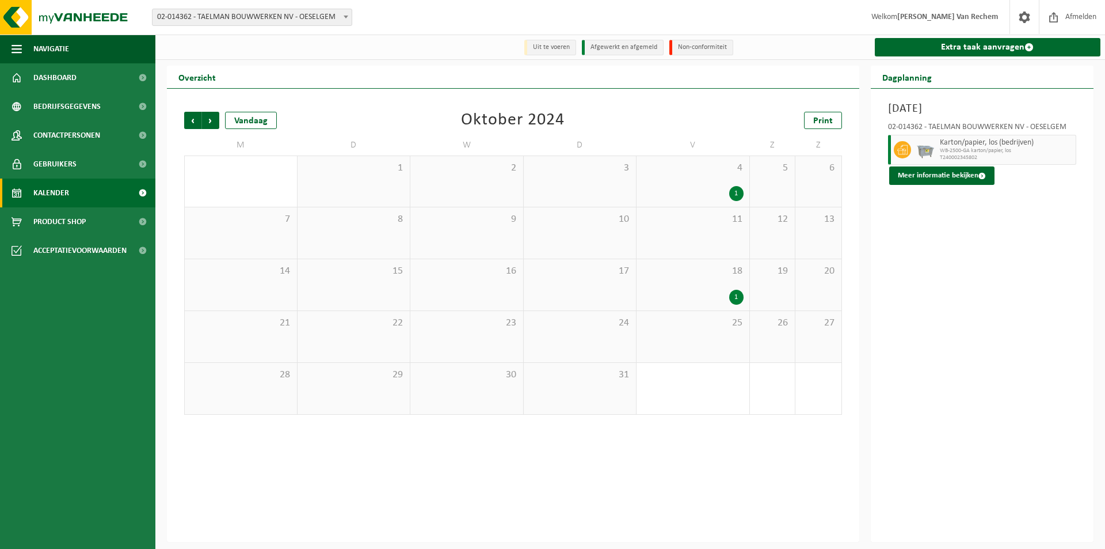
click at [692, 290] on div "18 1" at bounding box center [693, 284] width 113 height 51
click at [674, 191] on div "1" at bounding box center [693, 193] width 101 height 15
click at [985, 283] on div "Vrijdag 4 oktober 2024 02-014362 - TAELMAN BOUWWERKEN NV - OESELGEM Spuitbussen…" at bounding box center [982, 315] width 223 height 453
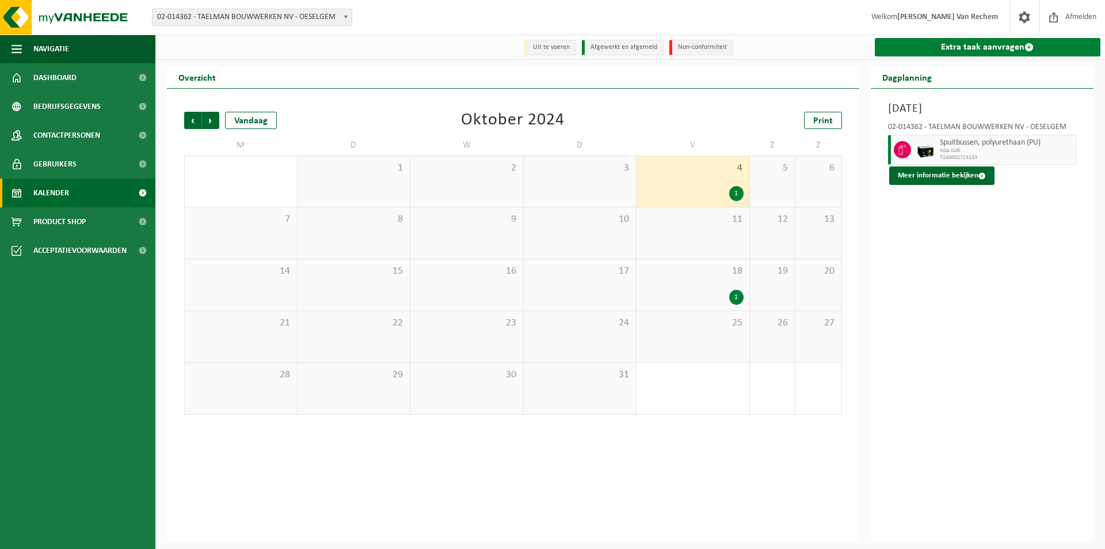
click at [960, 51] on link "Extra taak aanvragen" at bounding box center [988, 47] width 226 height 18
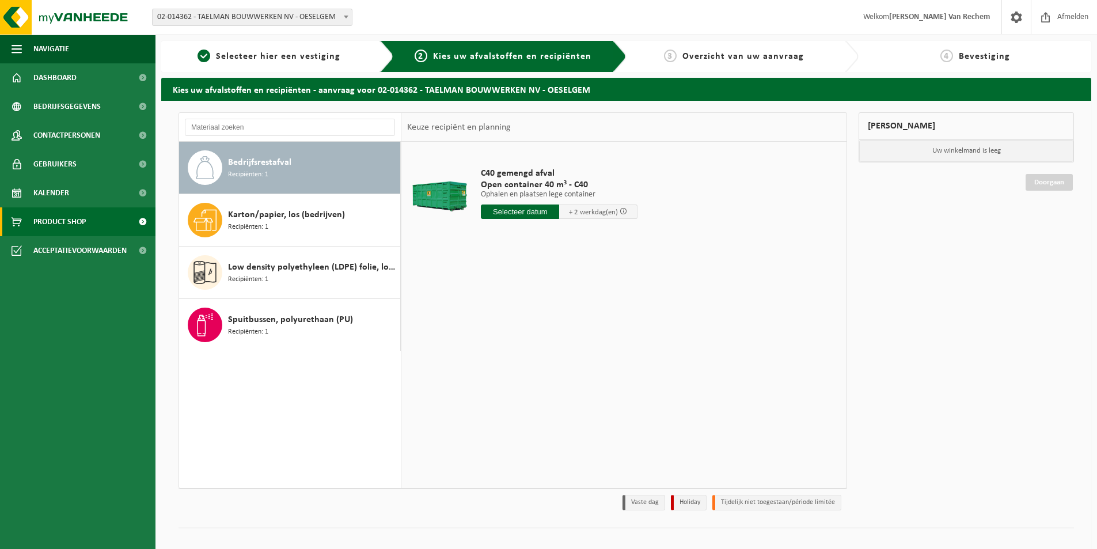
click at [88, 221] on link "Product Shop" at bounding box center [77, 221] width 155 height 29
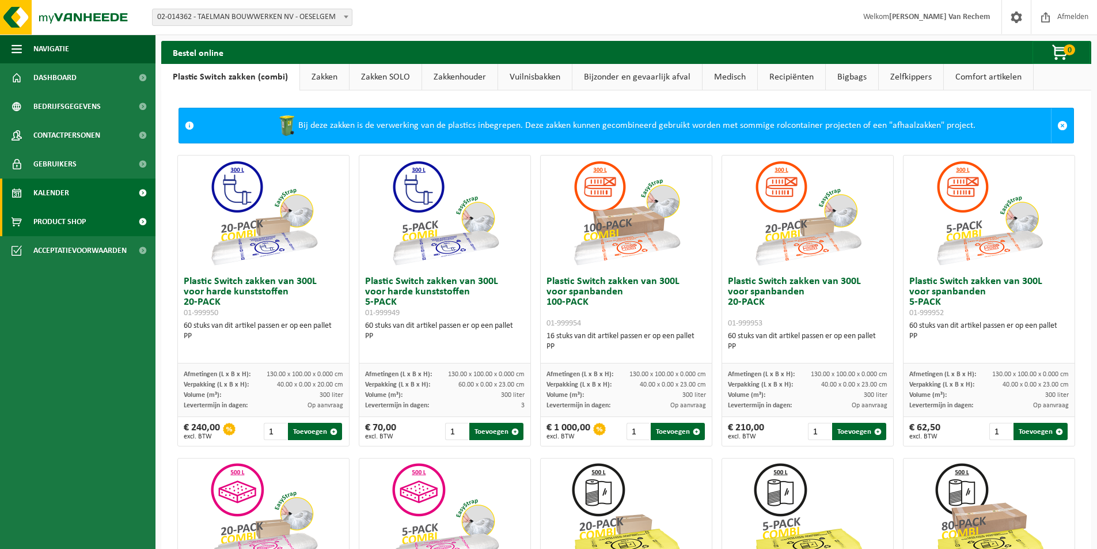
click at [71, 194] on link "Kalender" at bounding box center [77, 192] width 155 height 29
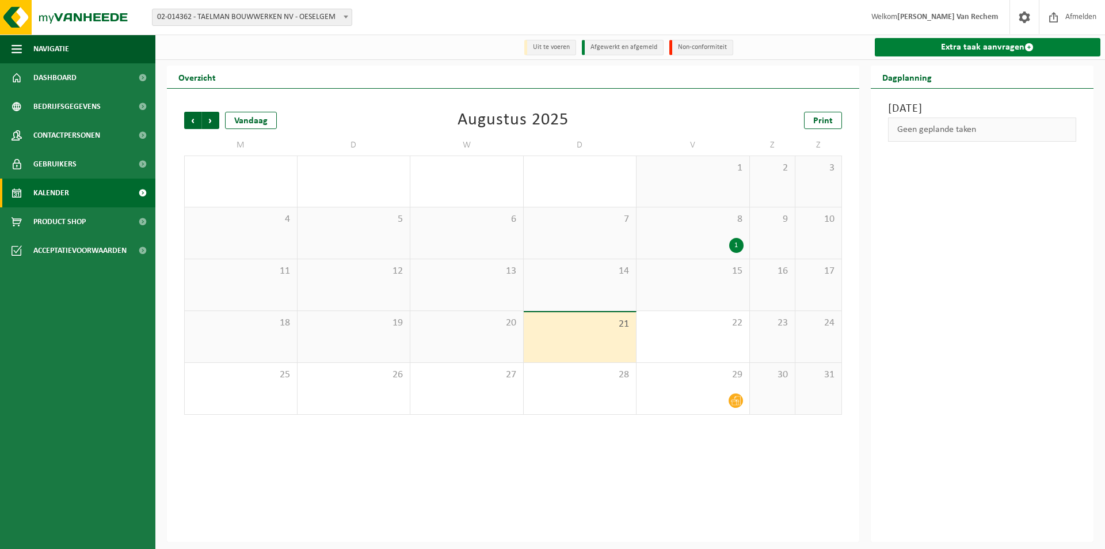
click at [991, 44] on link "Extra taak aanvragen" at bounding box center [988, 47] width 226 height 18
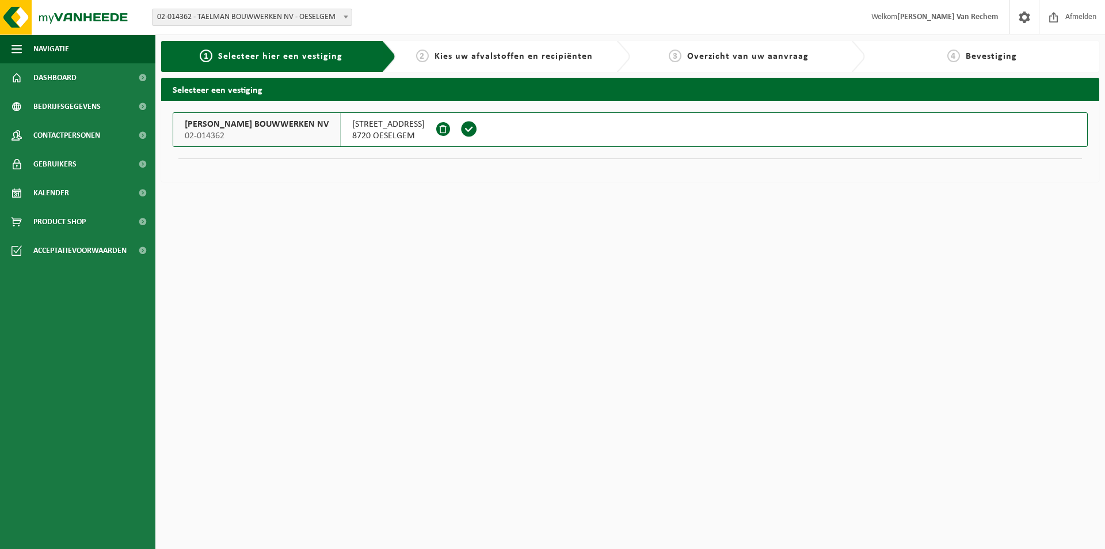
click at [461, 129] on span at bounding box center [469, 128] width 17 height 17
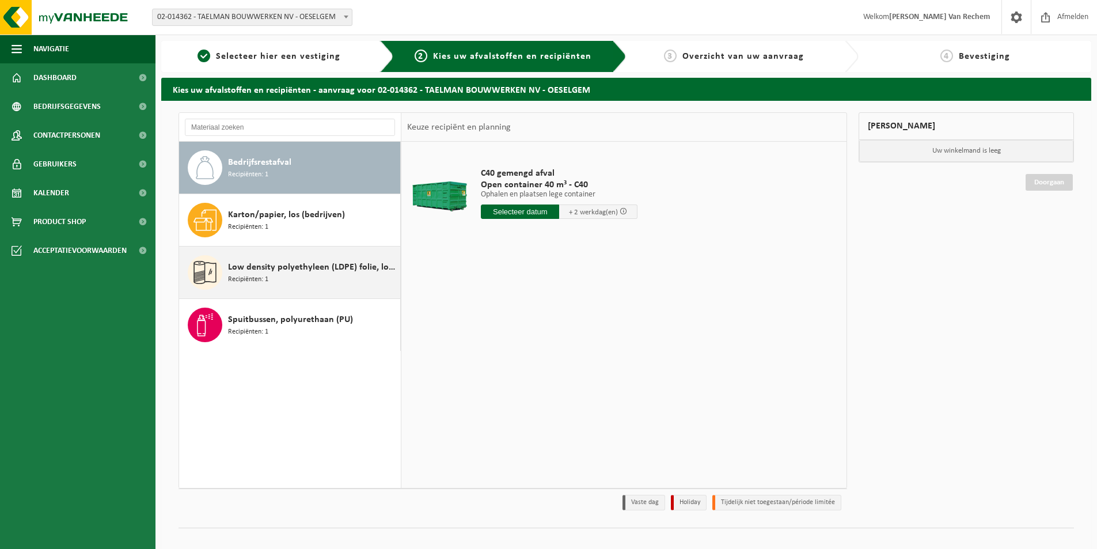
click at [324, 268] on span "Low density polyethyleen (LDPE) folie, los, naturel/gekleurd (80/20)" at bounding box center [312, 267] width 169 height 14
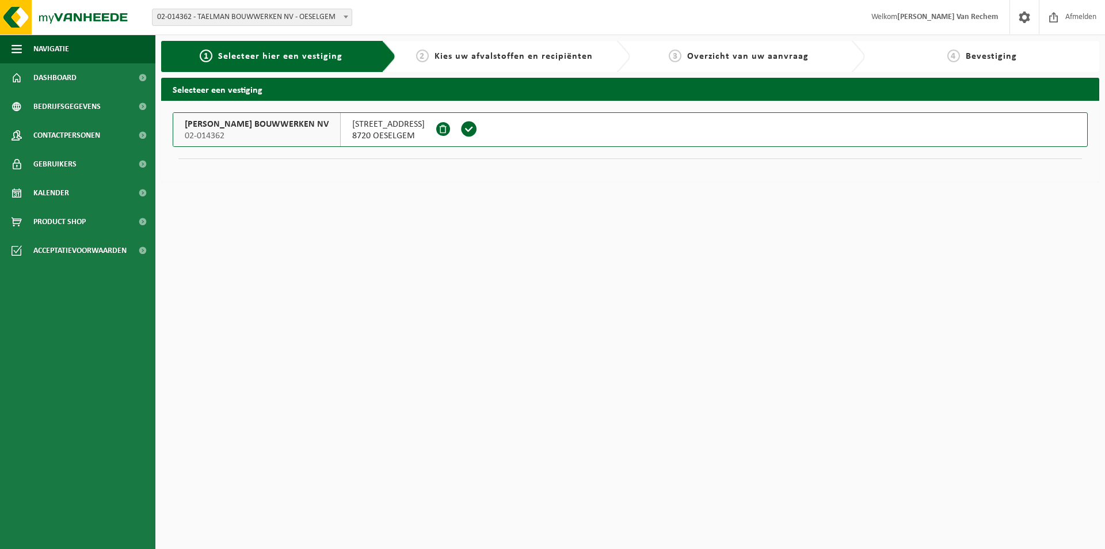
click at [20, 24] on img at bounding box center [69, 17] width 138 height 35
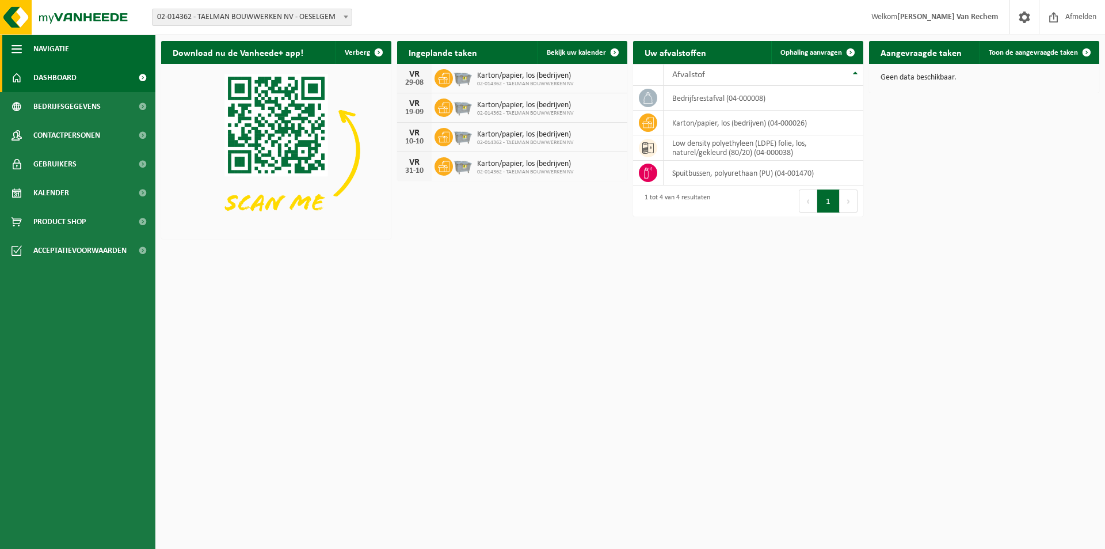
click at [24, 51] on button "Navigatie" at bounding box center [77, 49] width 155 height 29
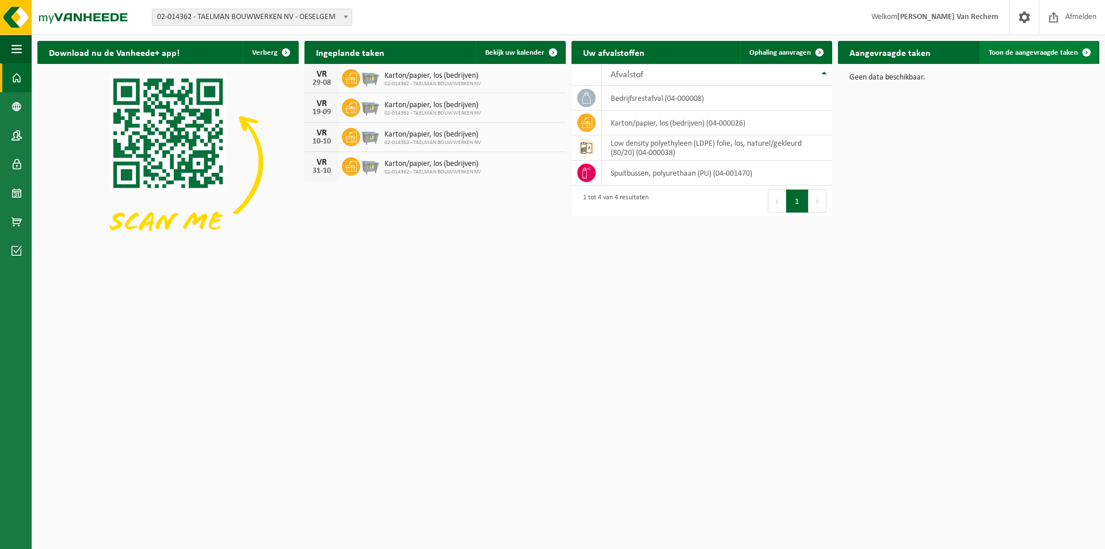
click at [1058, 54] on span "Toon de aangevraagde taken" at bounding box center [1033, 52] width 89 height 7
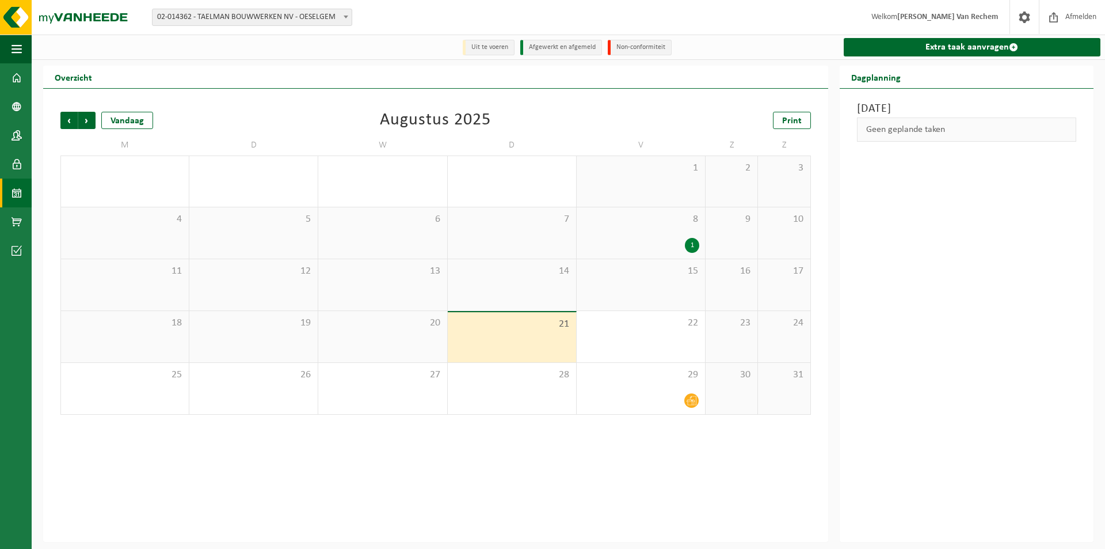
click at [527, 346] on div "21" at bounding box center [512, 337] width 128 height 50
click at [527, 343] on div "21" at bounding box center [512, 337] width 128 height 50
click at [25, 47] on button "Navigatie" at bounding box center [16, 49] width 32 height 29
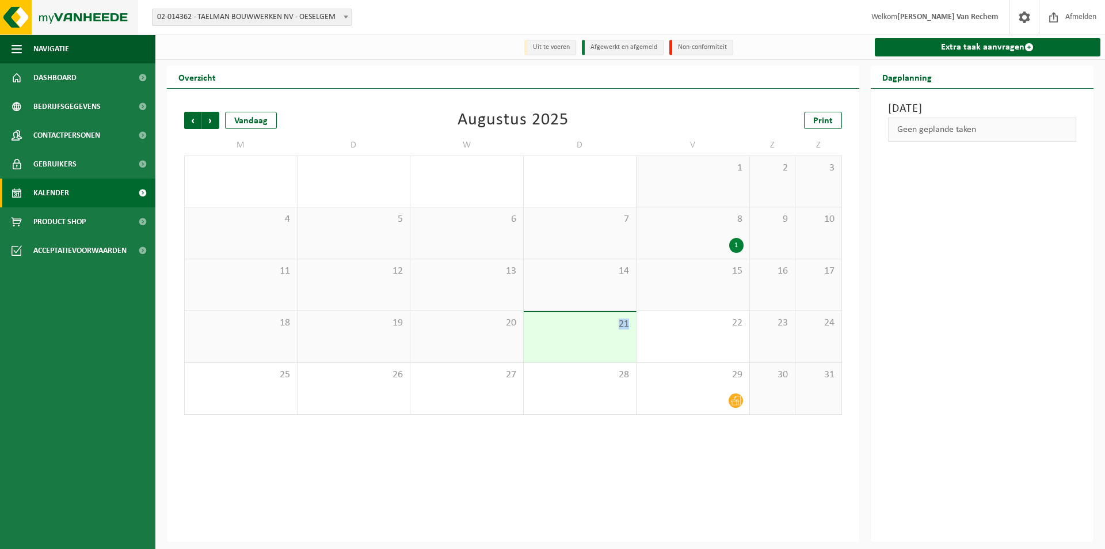
click at [13, 21] on img at bounding box center [69, 17] width 138 height 35
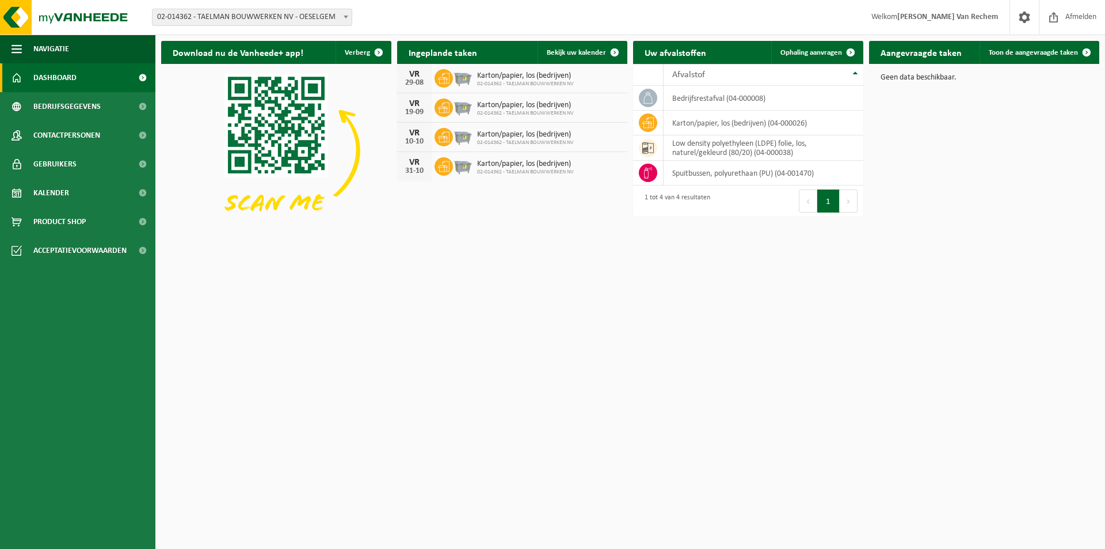
click at [256, 51] on h2 "Download nu de Vanheede+ app!" at bounding box center [238, 52] width 154 height 22
click at [52, 22] on img at bounding box center [69, 17] width 138 height 35
click at [1026, 15] on span at bounding box center [1024, 17] width 17 height 34
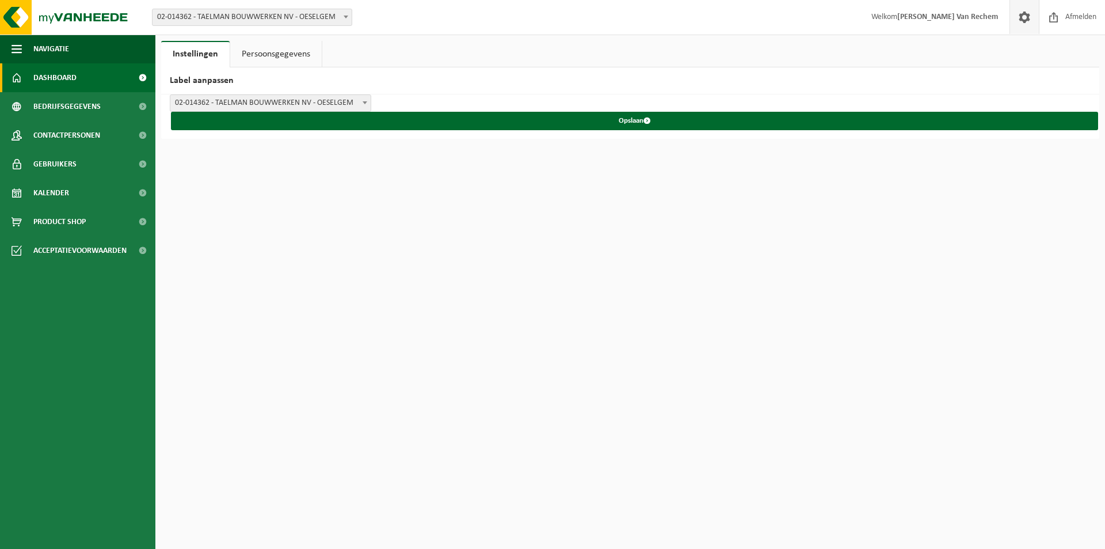
click at [55, 79] on span "Dashboard" at bounding box center [54, 77] width 43 height 29
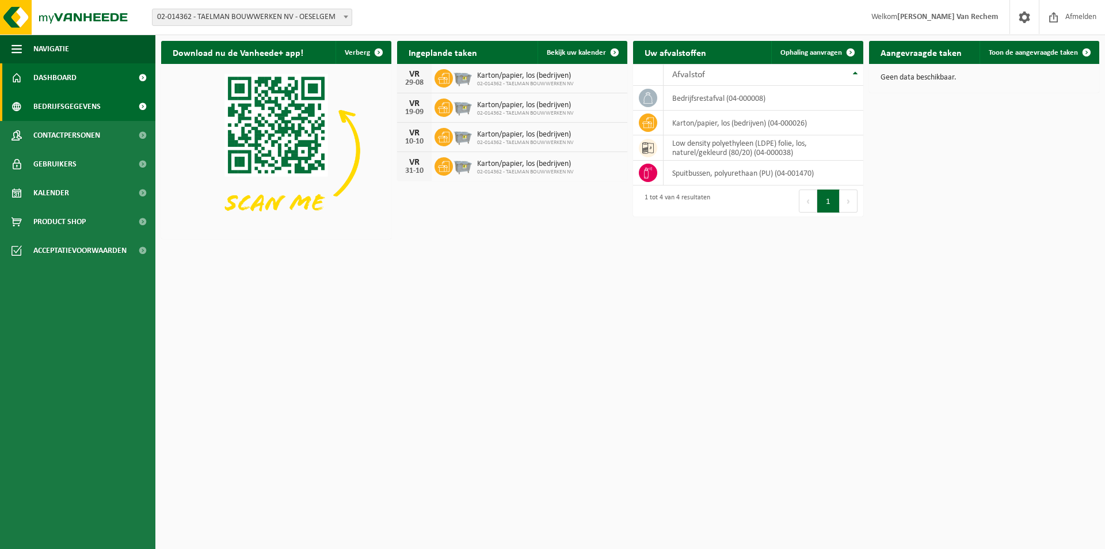
click at [79, 107] on span "Bedrijfsgegevens" at bounding box center [66, 106] width 67 height 29
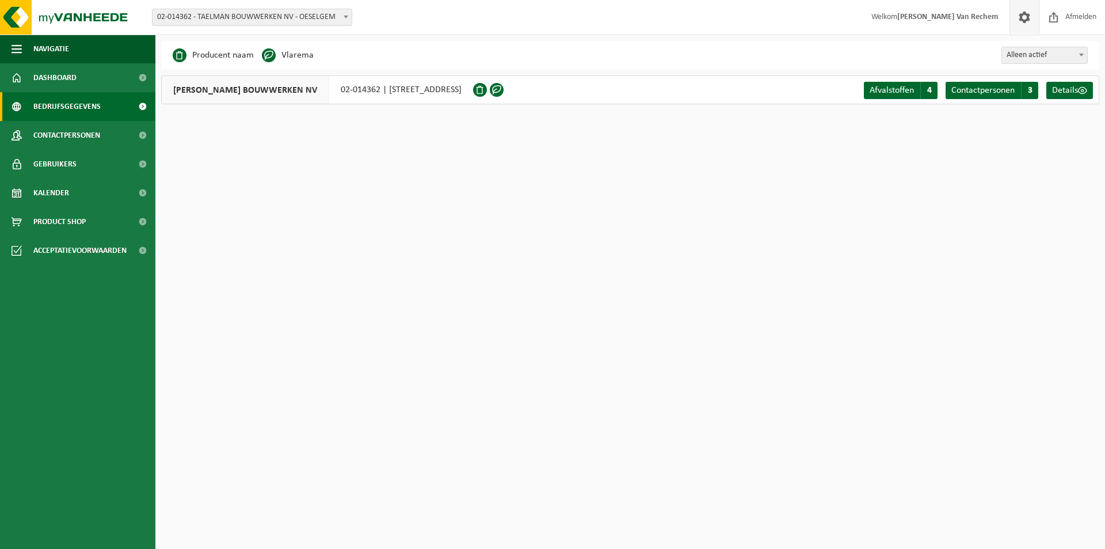
click at [1022, 18] on span at bounding box center [1024, 17] width 17 height 34
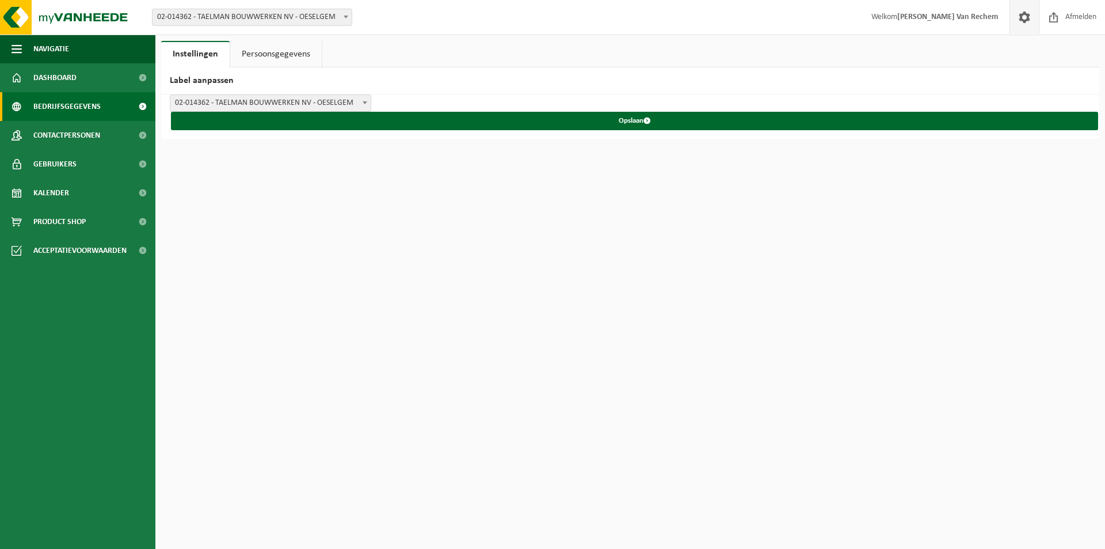
click at [109, 105] on link "Bedrijfsgegevens" at bounding box center [77, 106] width 155 height 29
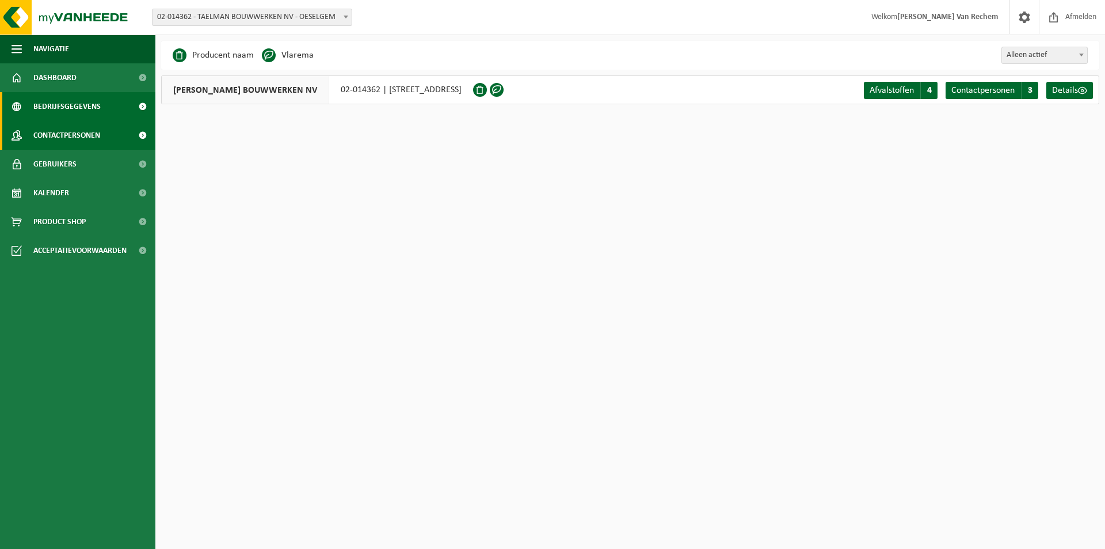
click at [85, 136] on span "Contactpersonen" at bounding box center [66, 135] width 67 height 29
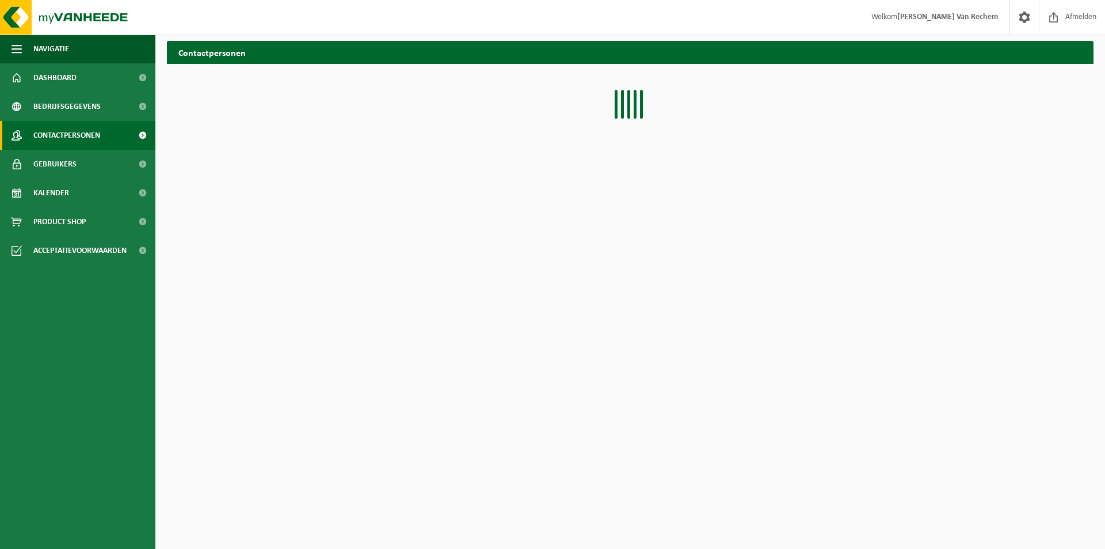
click at [67, 165] on span "Gebruikers" at bounding box center [54, 164] width 43 height 29
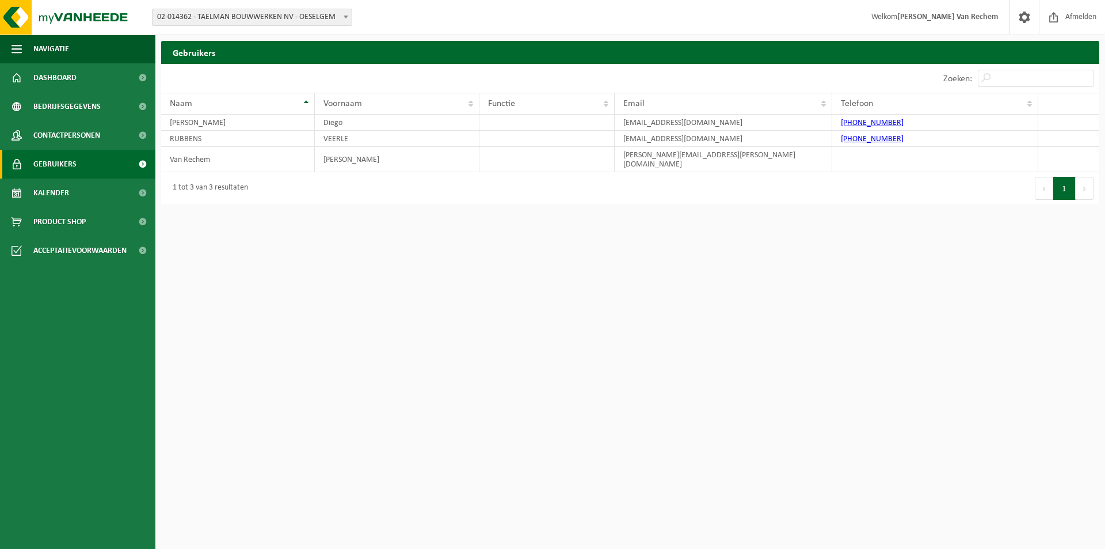
click at [66, 198] on span "Kalender" at bounding box center [51, 192] width 36 height 29
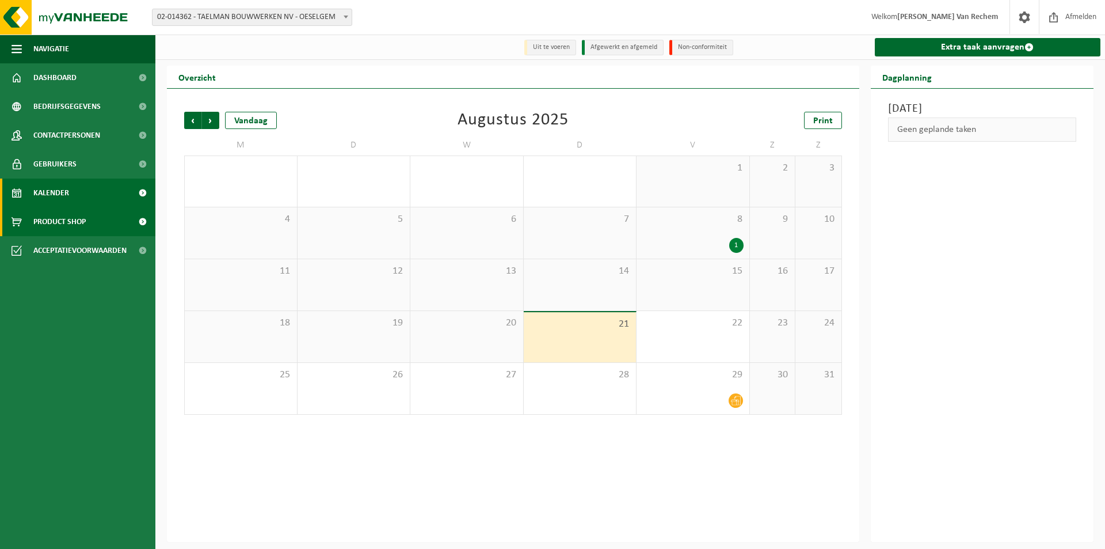
click at [59, 222] on span "Product Shop" at bounding box center [59, 221] width 52 height 29
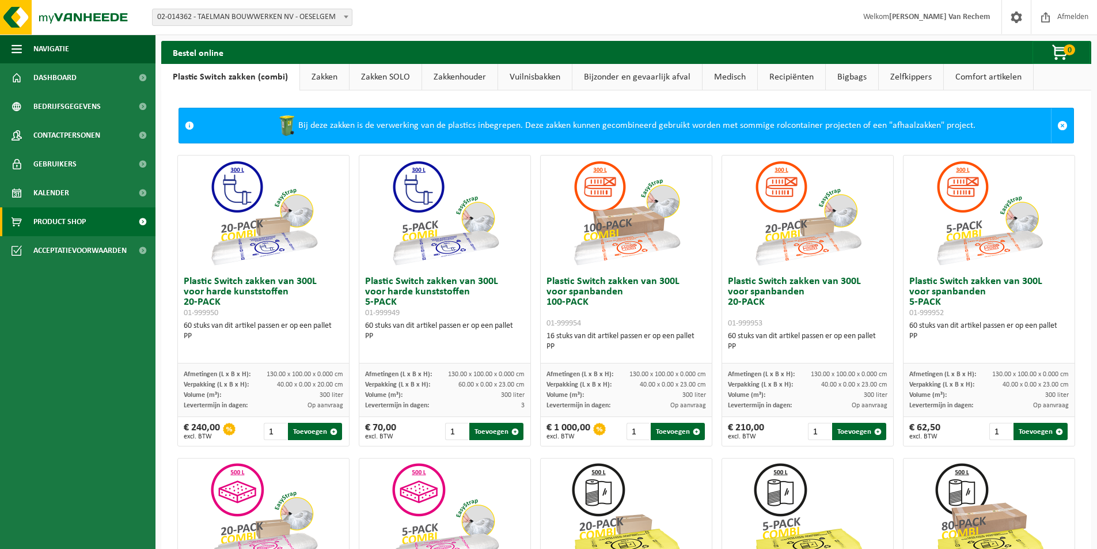
click at [316, 77] on link "Zakken" at bounding box center [324, 77] width 49 height 26
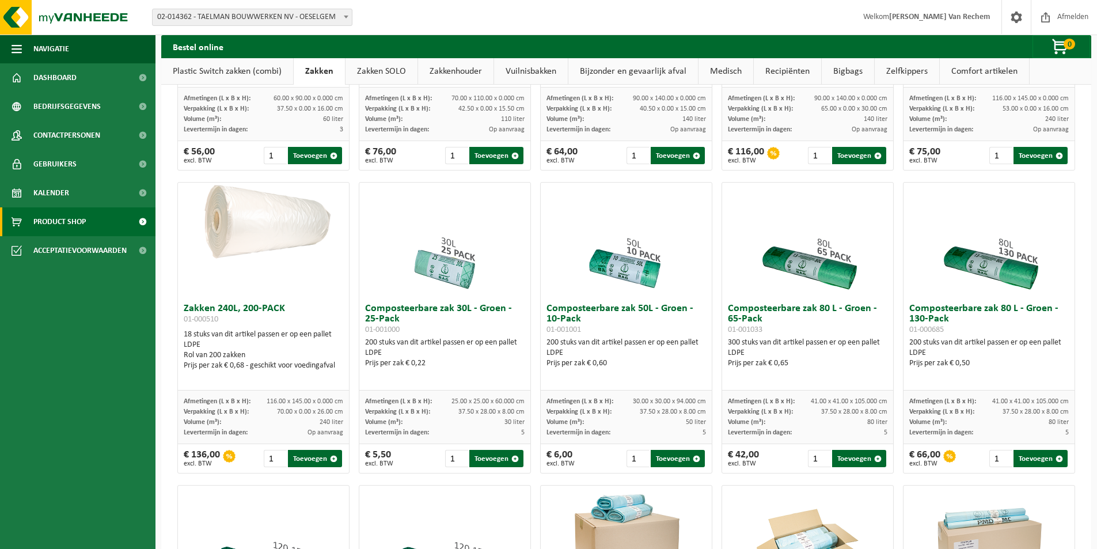
scroll to position [227, 0]
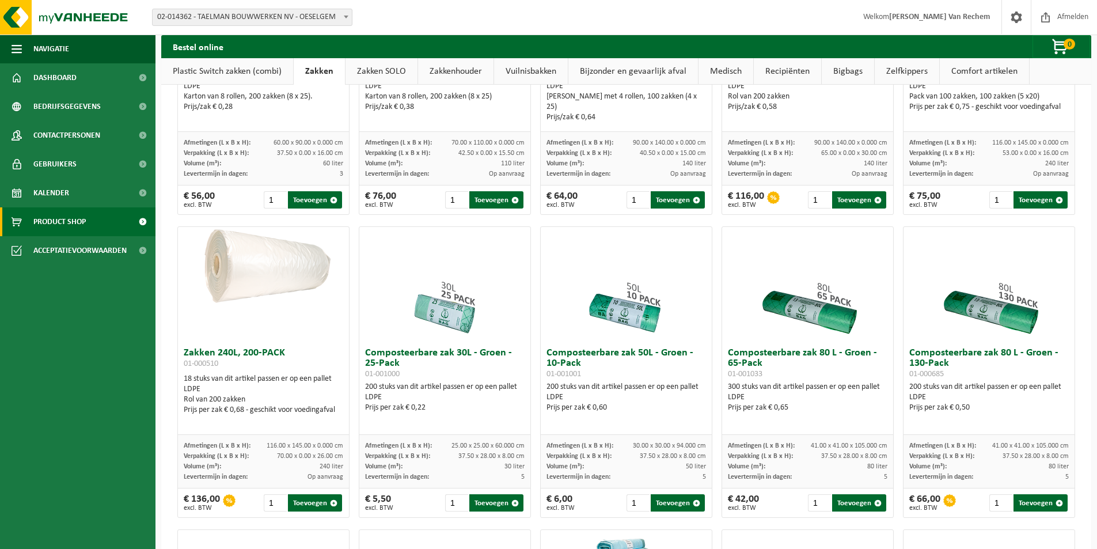
click at [378, 71] on link "Zakken SOLO" at bounding box center [381, 71] width 72 height 26
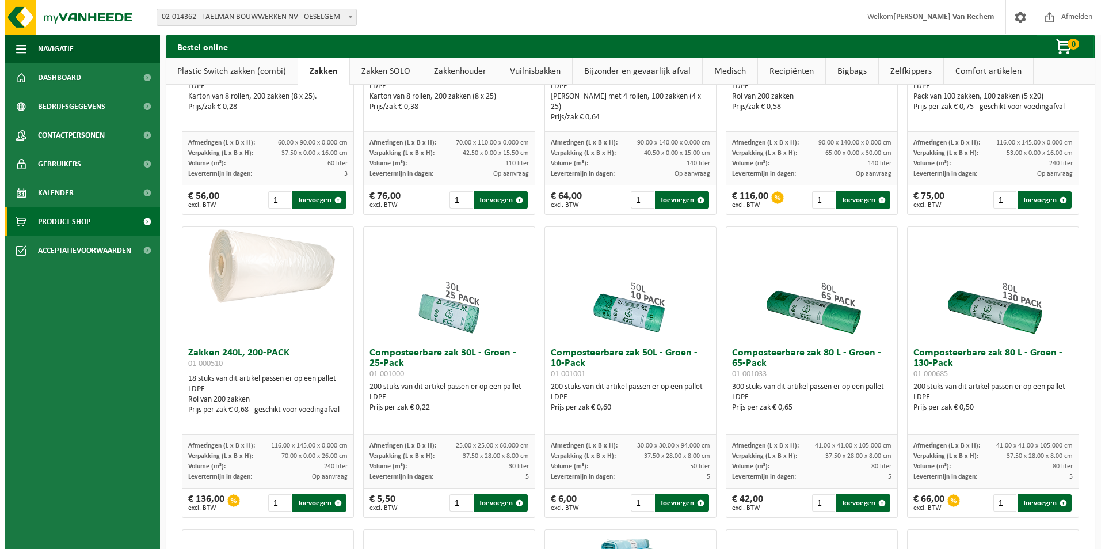
scroll to position [0, 0]
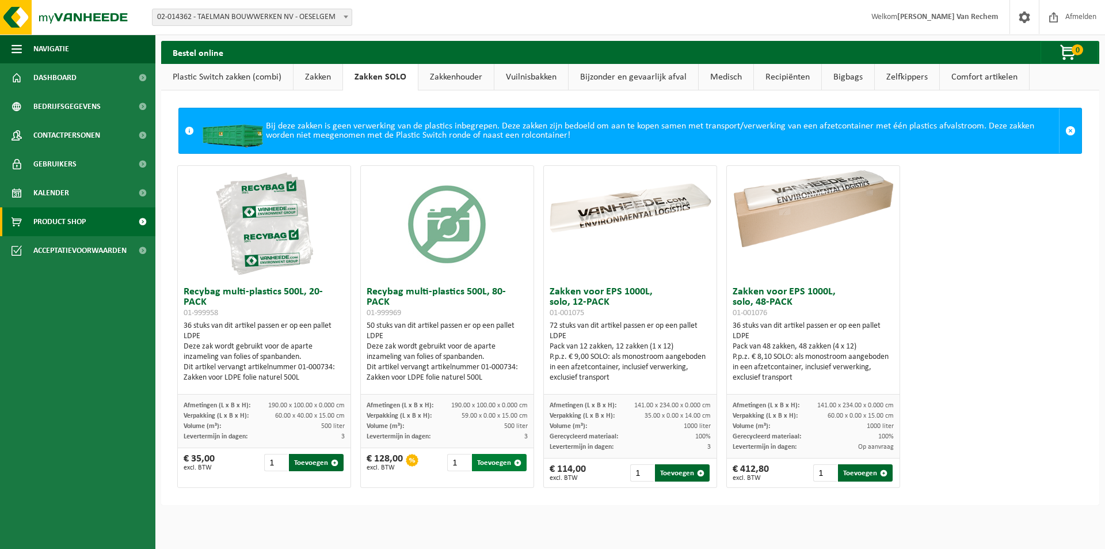
click at [504, 464] on button "Toevoegen" at bounding box center [499, 462] width 55 height 17
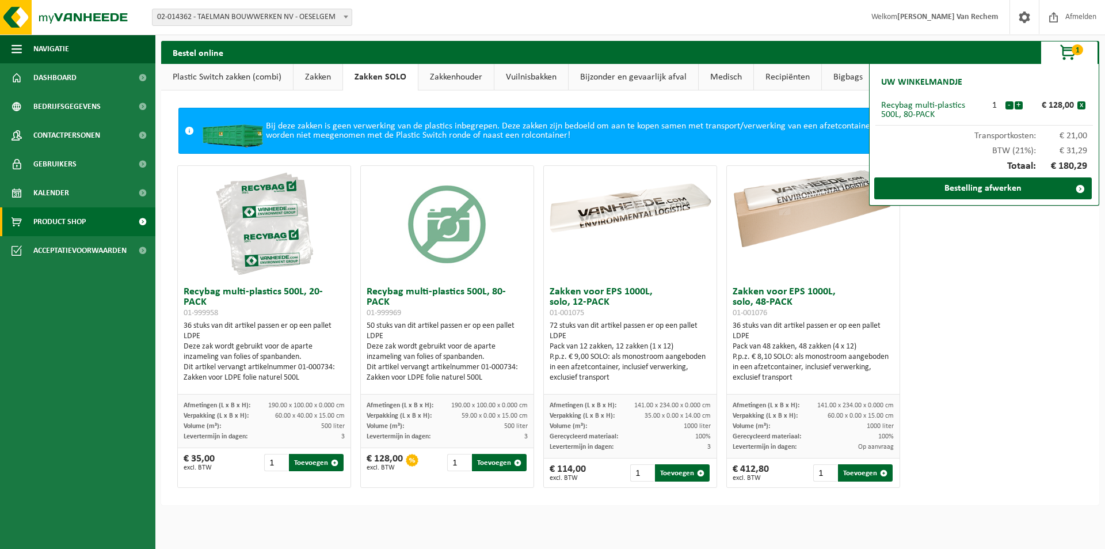
click at [412, 461] on div at bounding box center [412, 460] width 13 height 13
click at [987, 187] on link "Bestelling afwerken" at bounding box center [984, 188] width 218 height 22
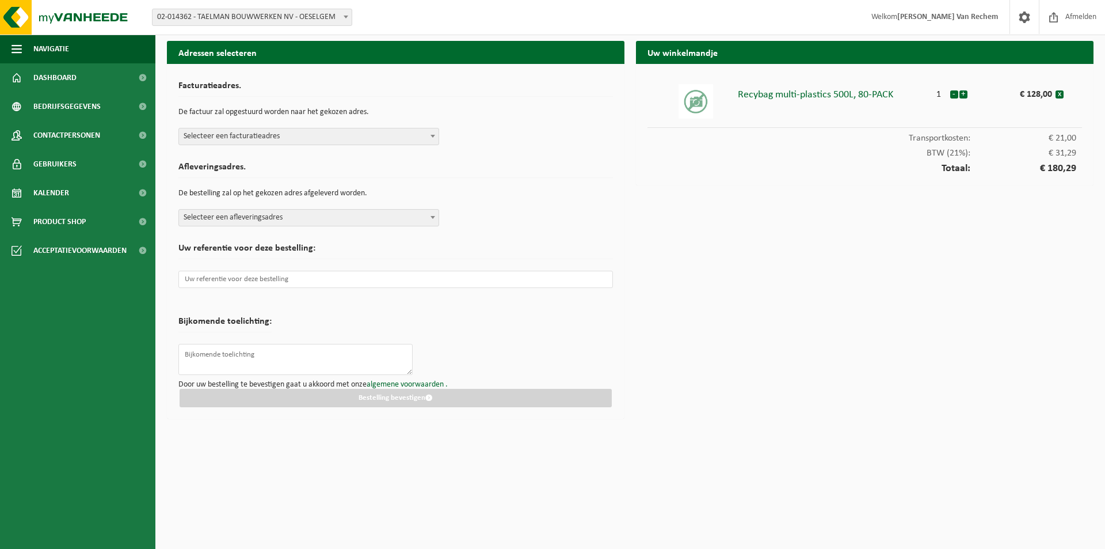
click at [382, 139] on span "Selecteer een facturatieadres" at bounding box center [309, 136] width 260 height 16
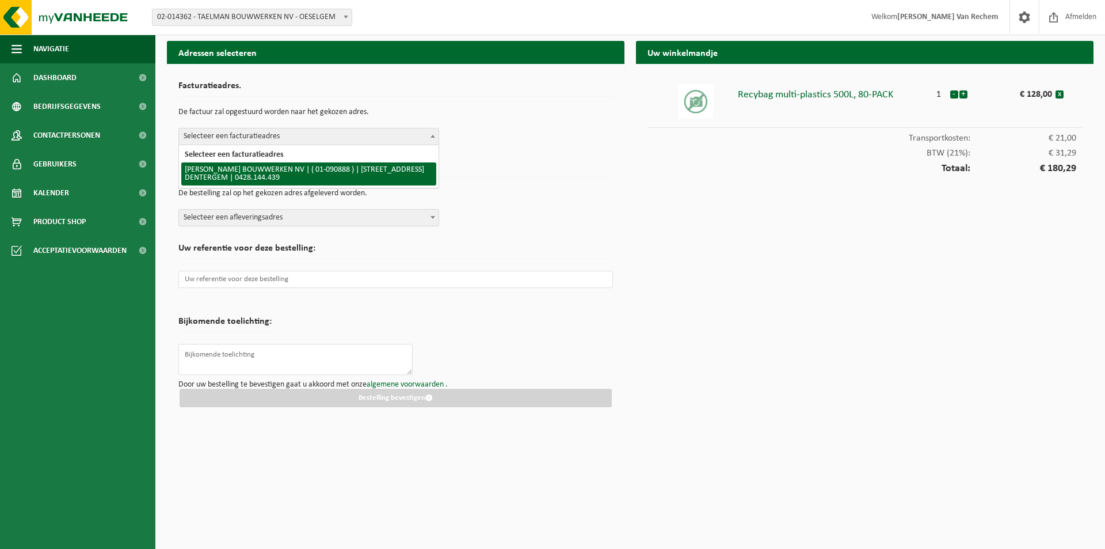
select select "14970"
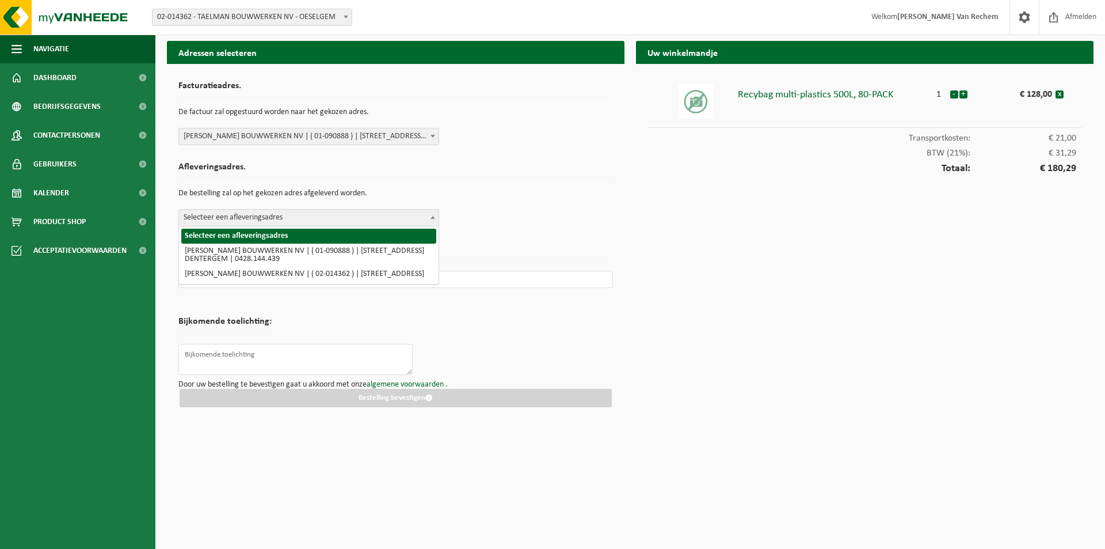
click at [282, 218] on span "Selecteer een afleveringsadres" at bounding box center [309, 218] width 260 height 16
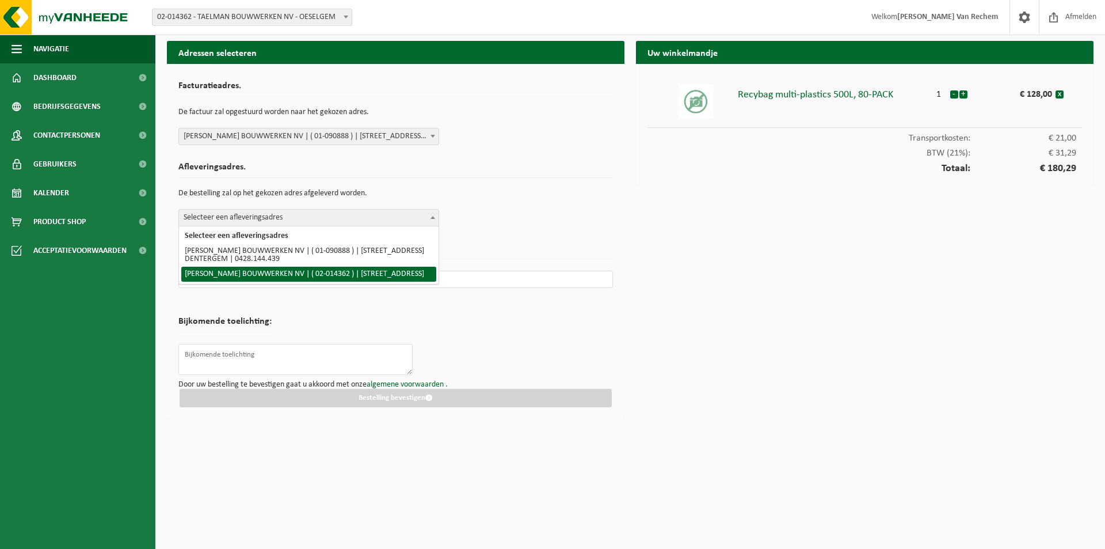
select select "15181"
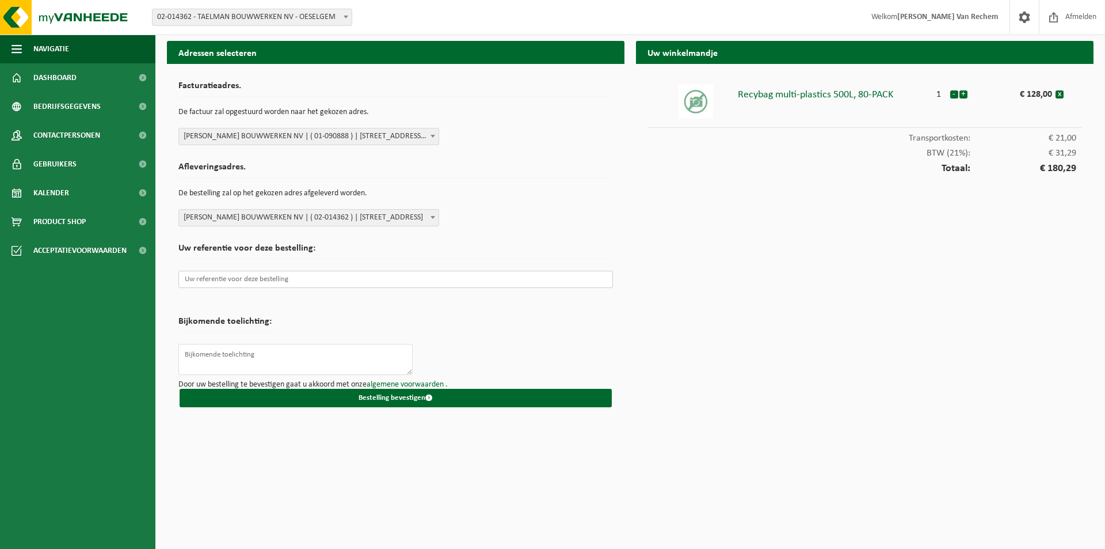
click at [302, 284] on input "text" at bounding box center [395, 279] width 435 height 17
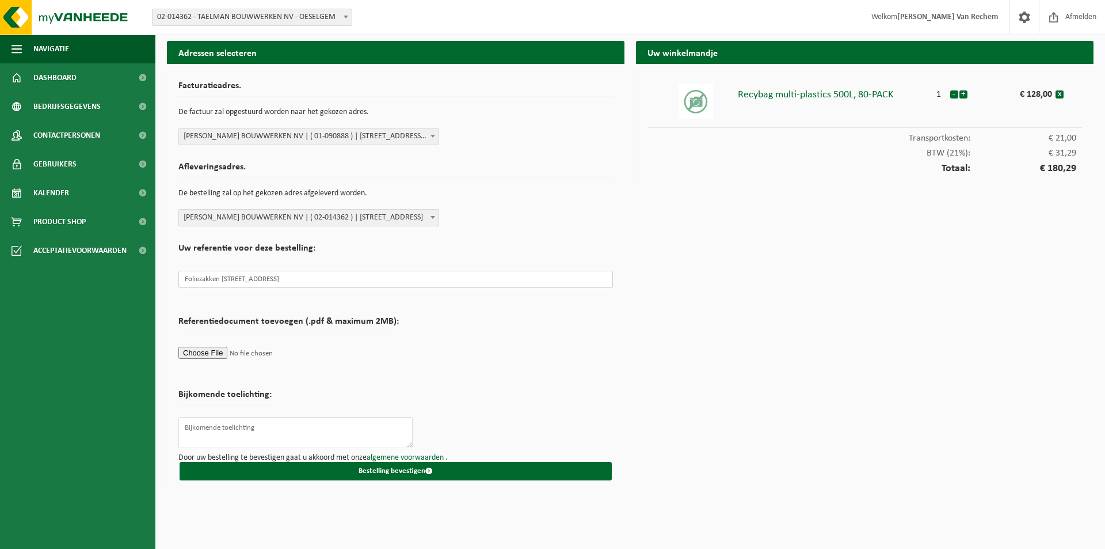
type input "Foliezakken depot Galgestraat 13, Oeselgem"
click at [244, 427] on textarea at bounding box center [295, 432] width 234 height 31
type textarea "g"
type textarea "Gelieve"
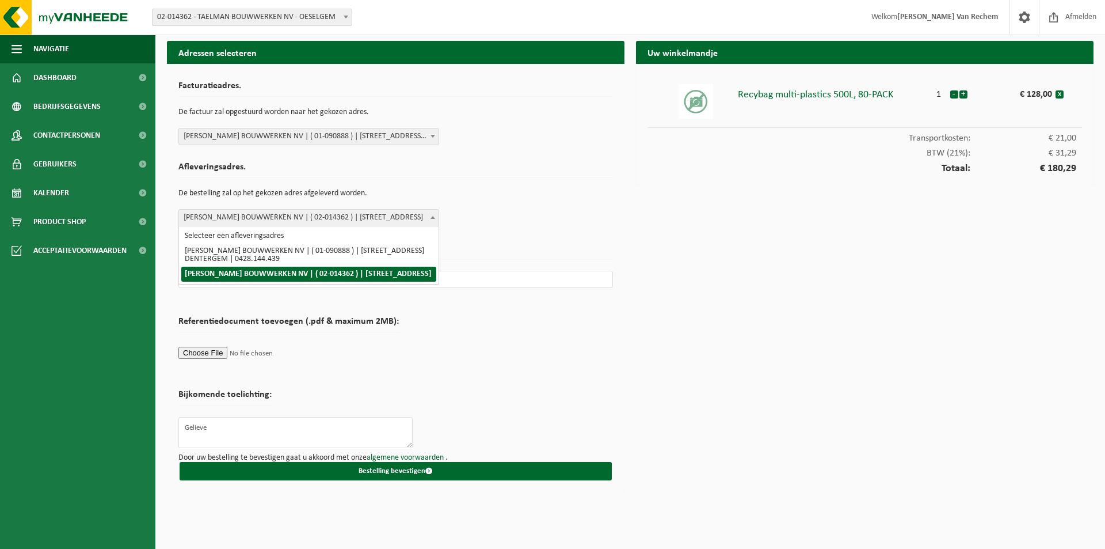
click at [400, 220] on span "TAELMAN BOUWWERKEN NV | ( 02-014362 ) | GALGESTRAAT 13, 8720 OESELGEM" at bounding box center [309, 218] width 260 height 16
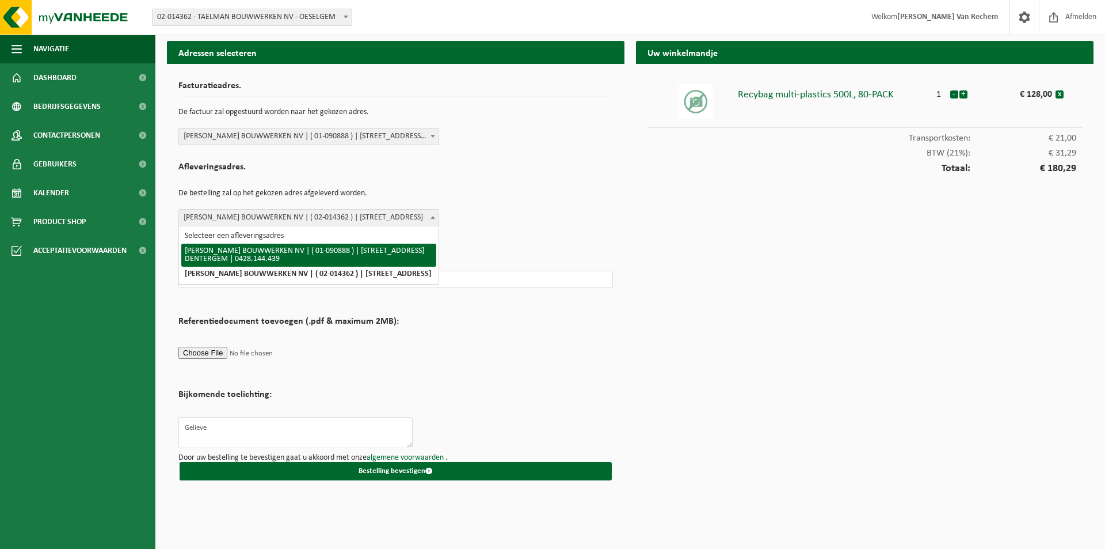
select select "14970"
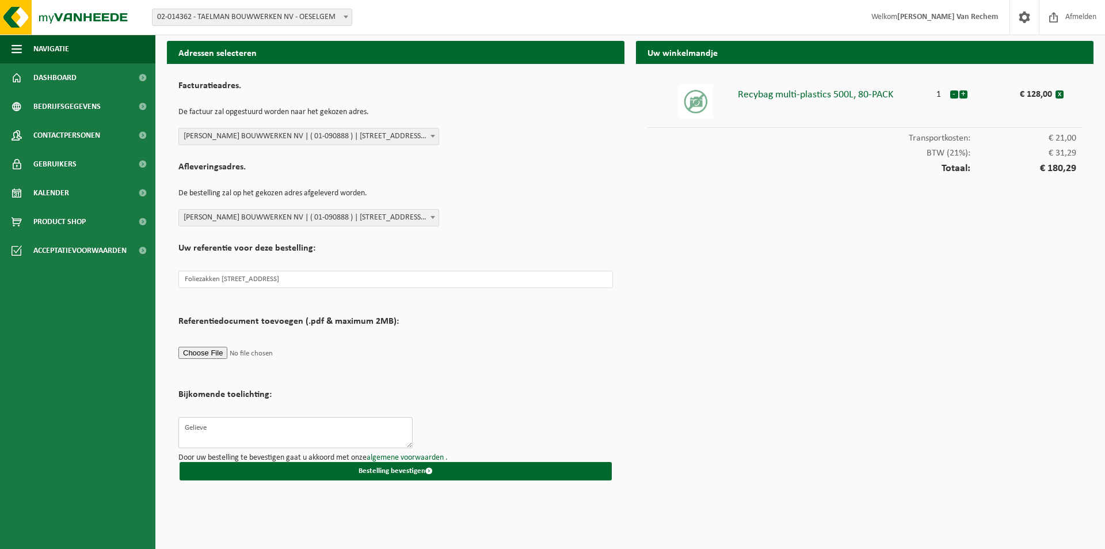
click at [230, 430] on textarea "Gelieve" at bounding box center [295, 432] width 234 height 31
click at [228, 435] on textarea "Gelieve te laten weten wanneer dit geleverd word aub? bij vragen gelieveop dit …" at bounding box center [295, 432] width 234 height 31
click at [294, 436] on textarea "Gelieve te laten weten wanneer dit geleverd word aub? bij vragen gelieve op dit…" at bounding box center [295, 432] width 234 height 31
drag, startPoint x: 333, startPoint y: 424, endPoint x: 347, endPoint y: 434, distance: 17.7
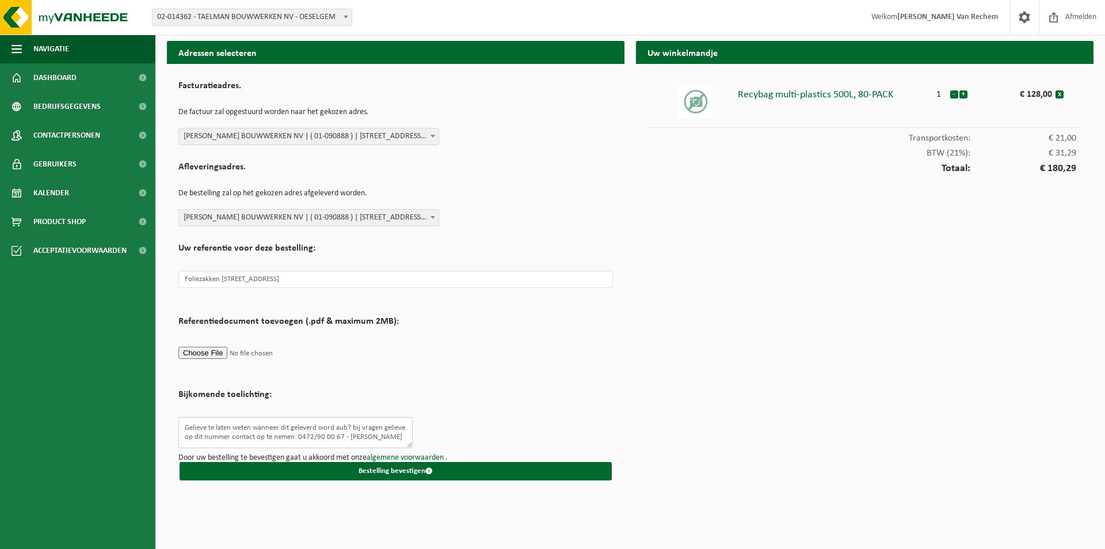
click at [335, 424] on textarea "Gelieve te laten weten wanneer dit geleverd word aub? bij vragen gelieve op dit…" at bounding box center [295, 432] width 234 height 31
drag, startPoint x: 202, startPoint y: 430, endPoint x: 221, endPoint y: 457, distance: 32.6
click at [203, 431] on textarea "Gelieve te laten weten wanneer dit geleverd kan worden aub? bij vragen gelieve …" at bounding box center [295, 432] width 234 height 31
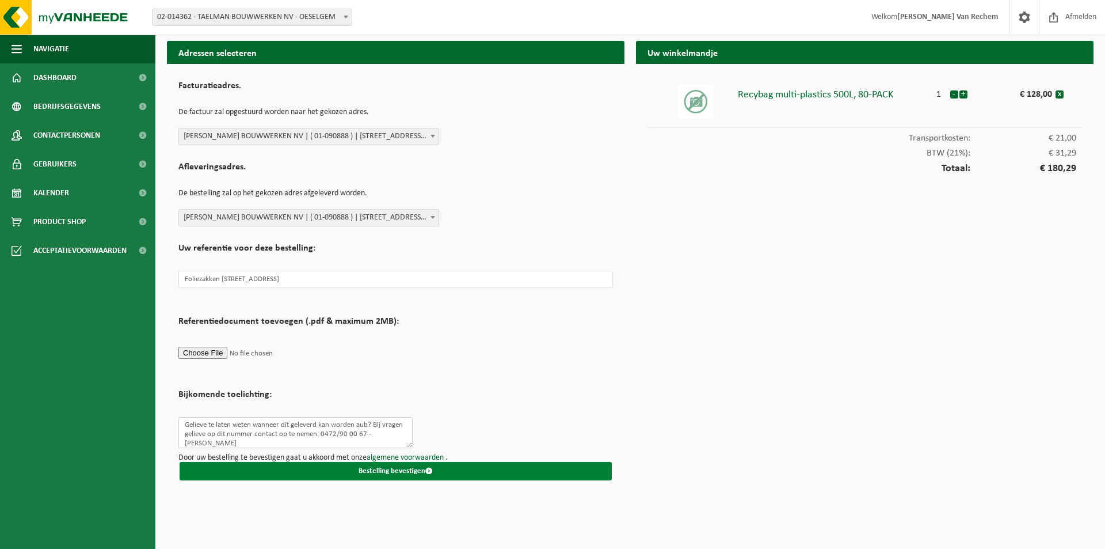
type textarea "Gelieve te laten weten wanneer dit geleverd kan worden aub? Bij vragen gelieve …"
click at [425, 468] on button "Bestelling bevestigen" at bounding box center [396, 471] width 432 height 18
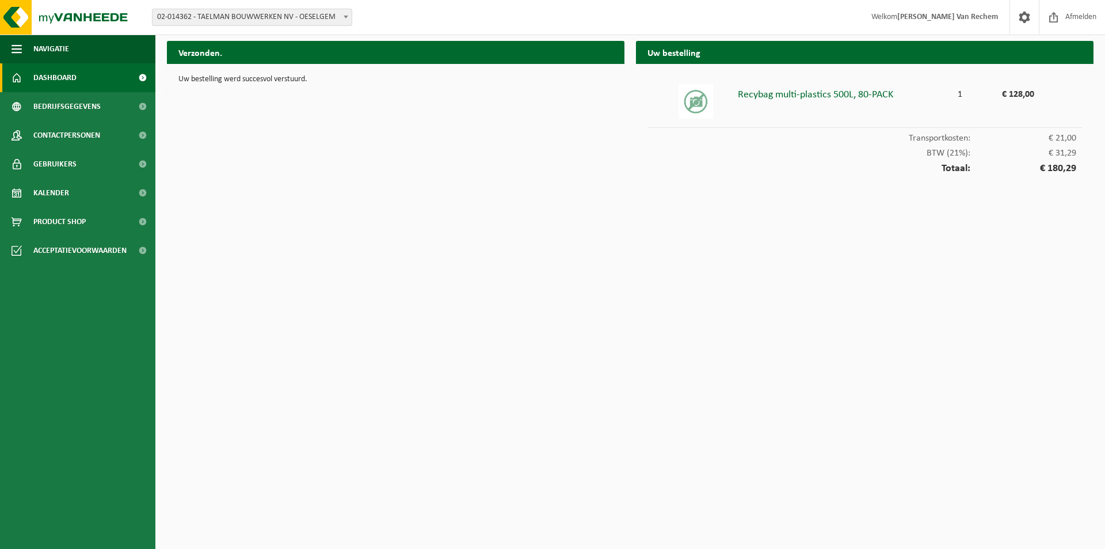
click at [61, 79] on span "Dashboard" at bounding box center [54, 77] width 43 height 29
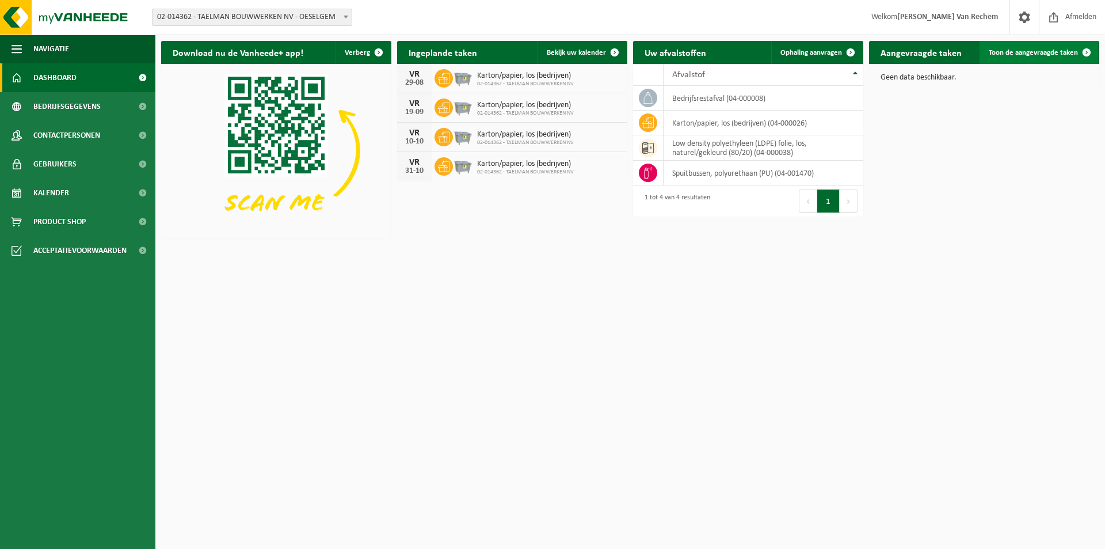
click at [1008, 53] on span "Toon de aangevraagde taken" at bounding box center [1033, 52] width 89 height 7
